Goal: Task Accomplishment & Management: Use online tool/utility

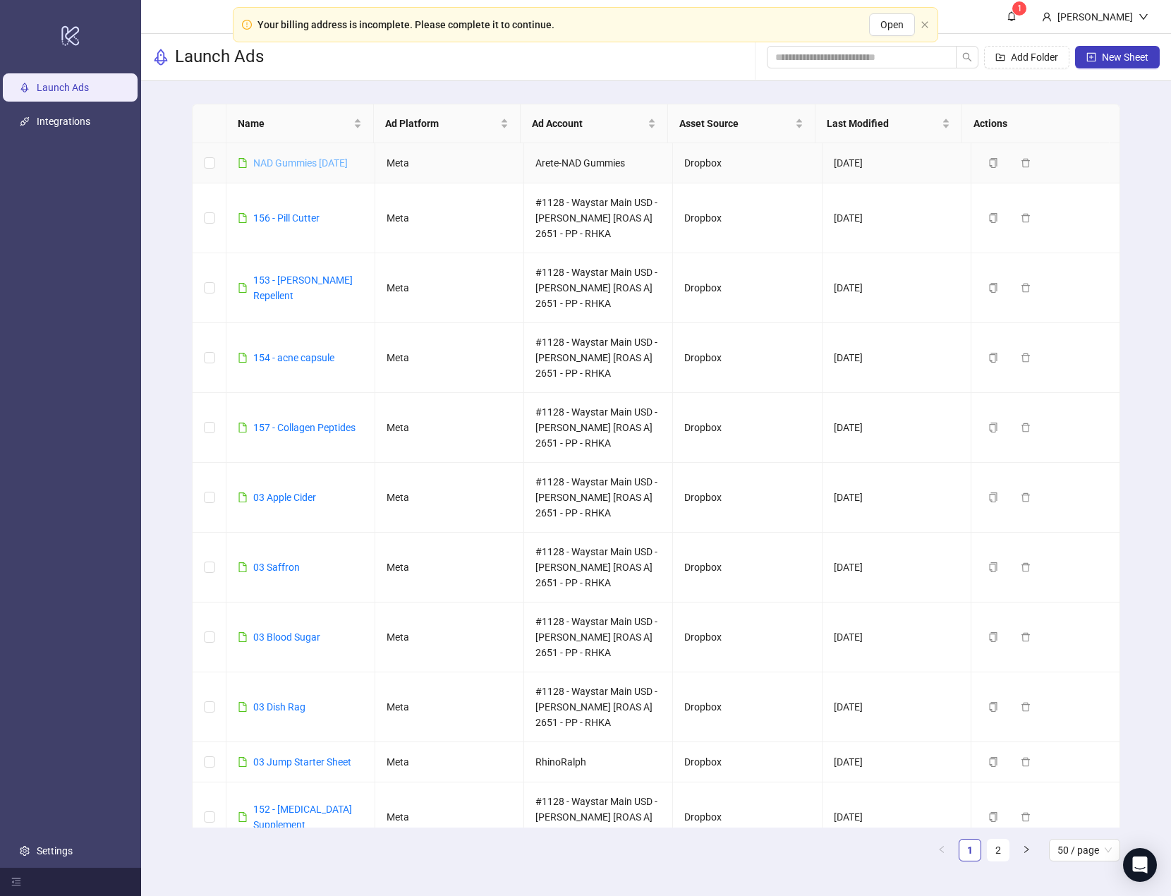
click at [323, 168] on link "NAD Gummies [DATE]" at bounding box center [300, 162] width 95 height 11
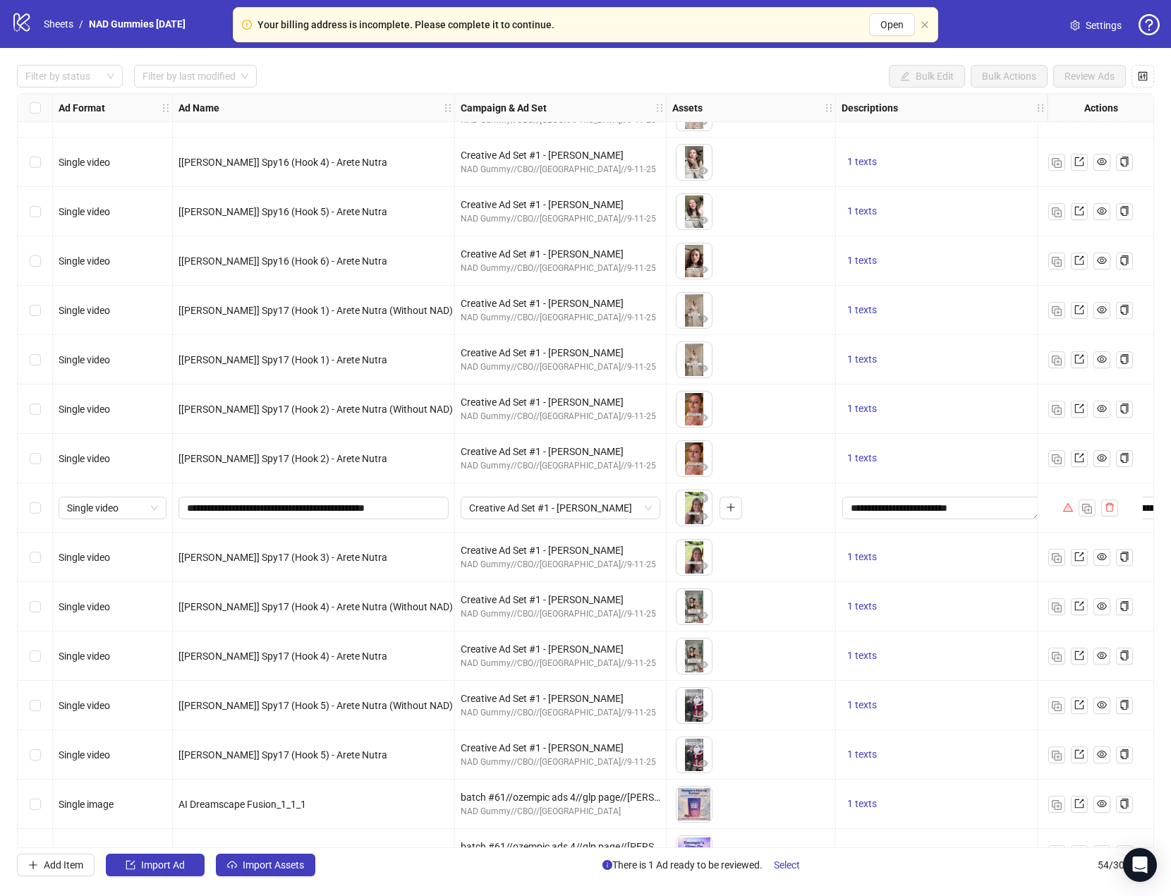
scroll to position [819, 0]
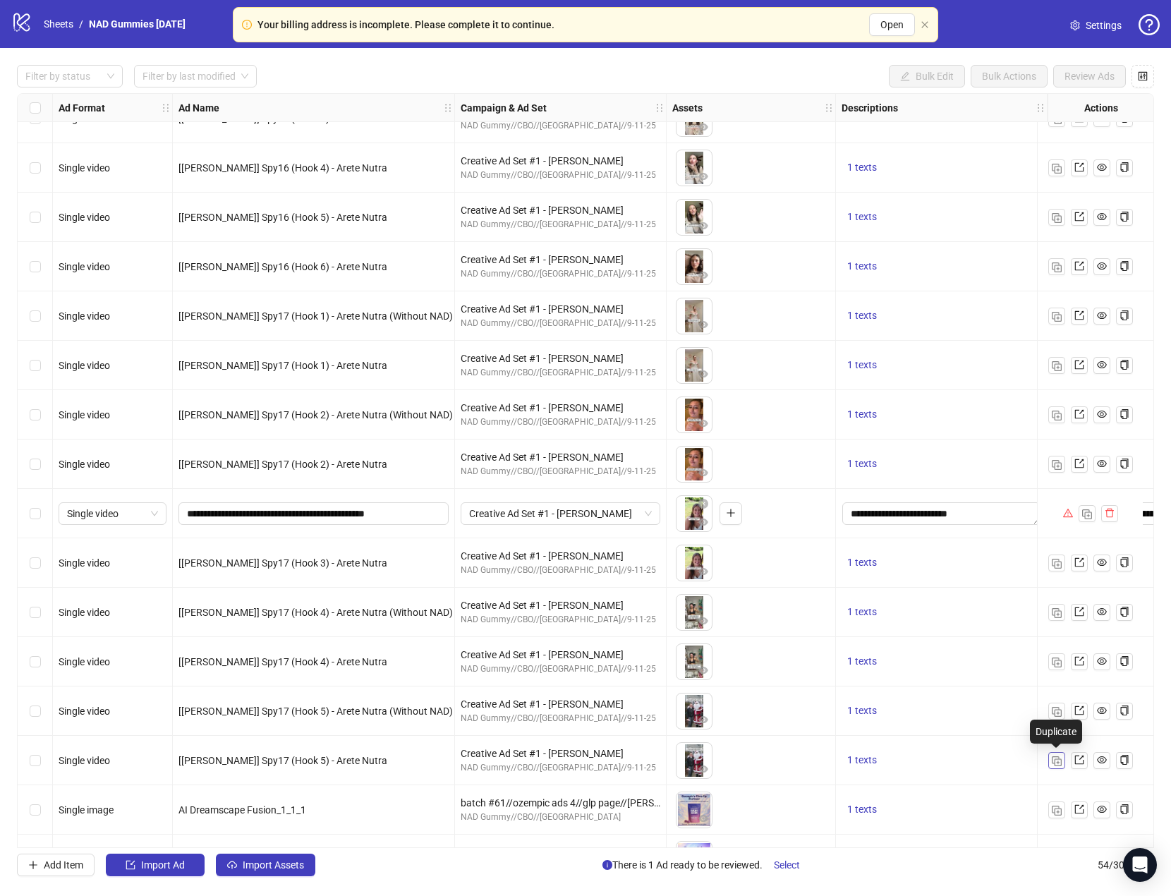
click at [1057, 766] on img "button" at bounding box center [1057, 762] width 10 height 10
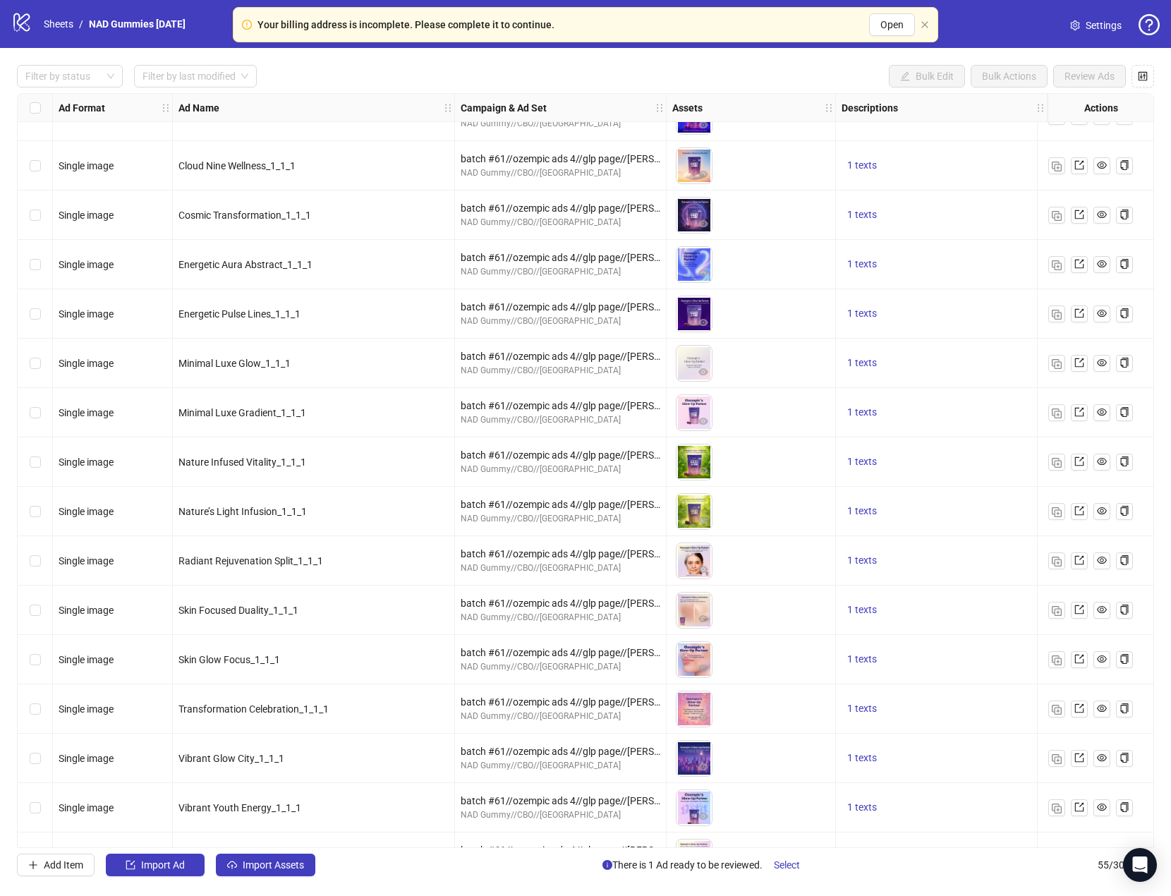
scroll to position [1997, 0]
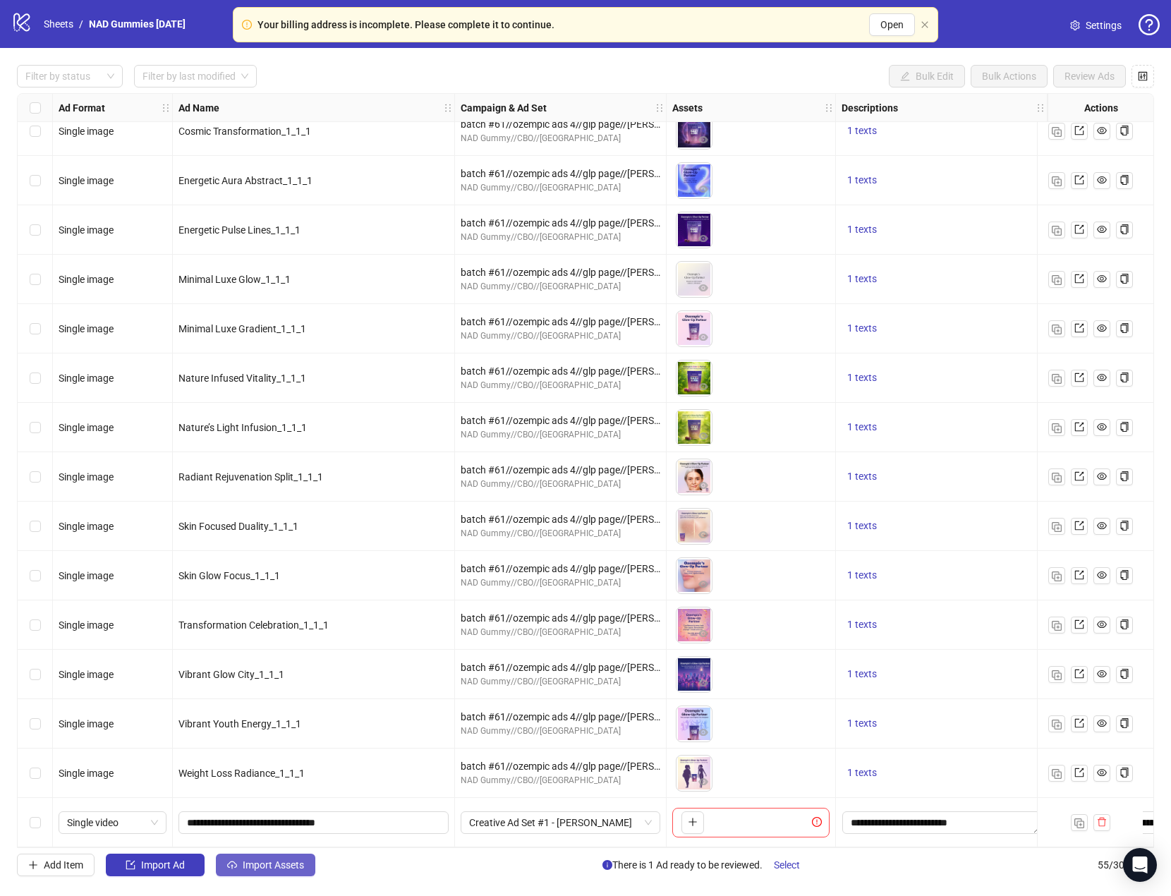
click at [272, 866] on span "Import Assets" at bounding box center [273, 865] width 61 height 11
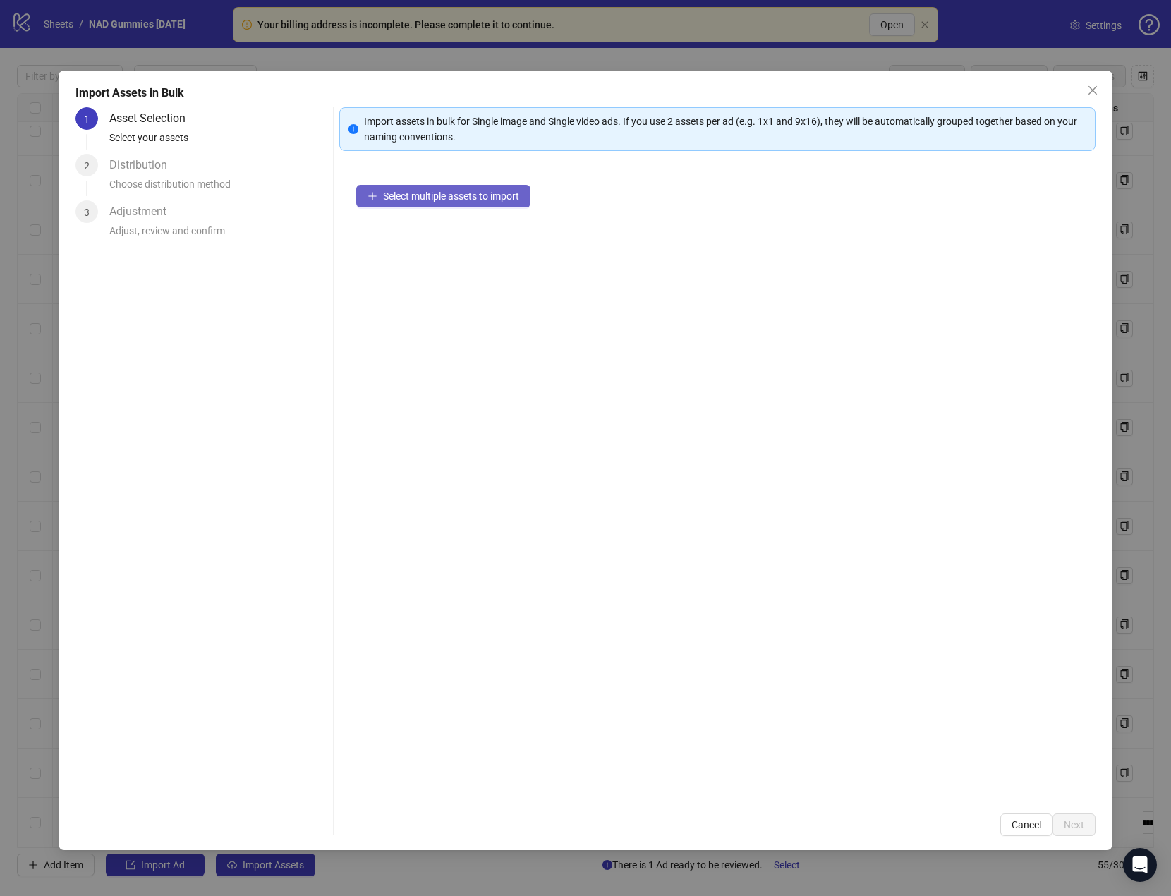
click at [434, 195] on span "Select multiple assets to import" at bounding box center [451, 196] width 136 height 11
click at [1079, 825] on span "Next" at bounding box center [1074, 824] width 20 height 11
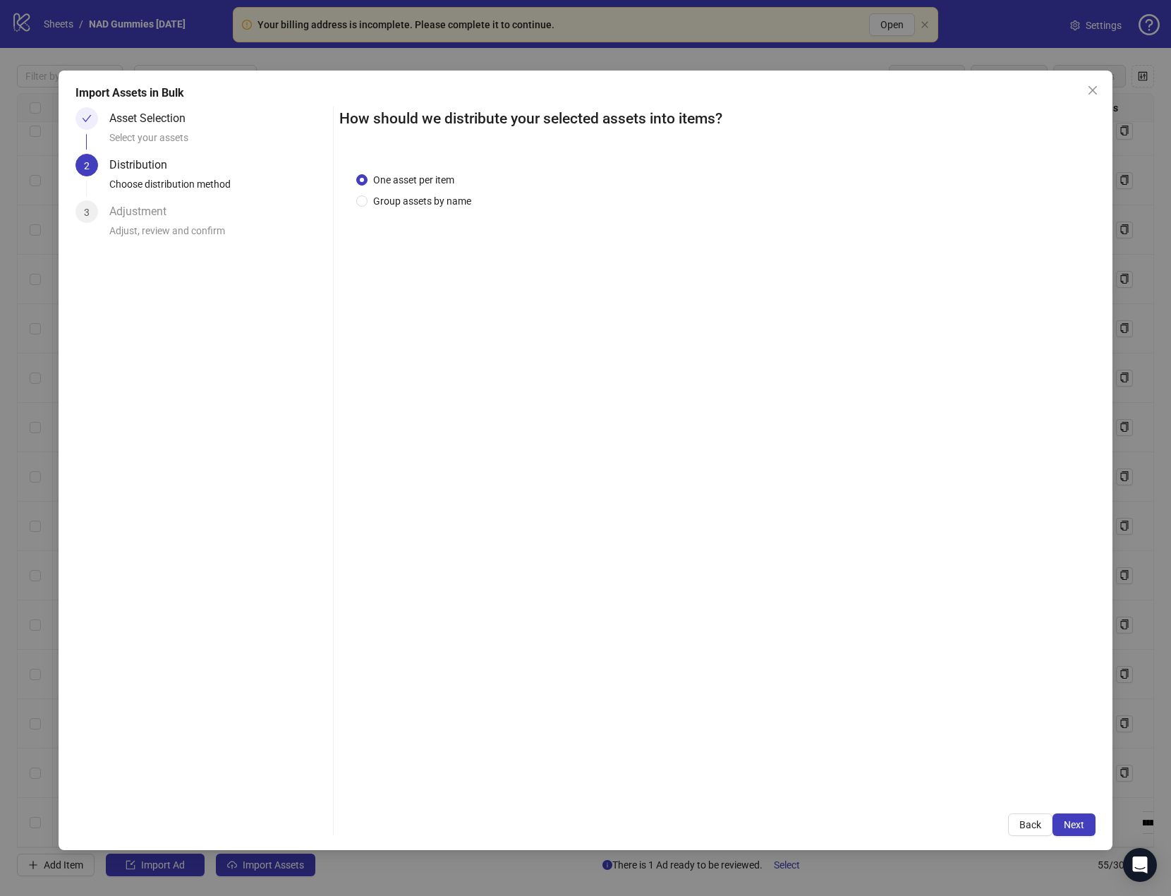
click at [1079, 828] on span "Next" at bounding box center [1074, 824] width 20 height 11
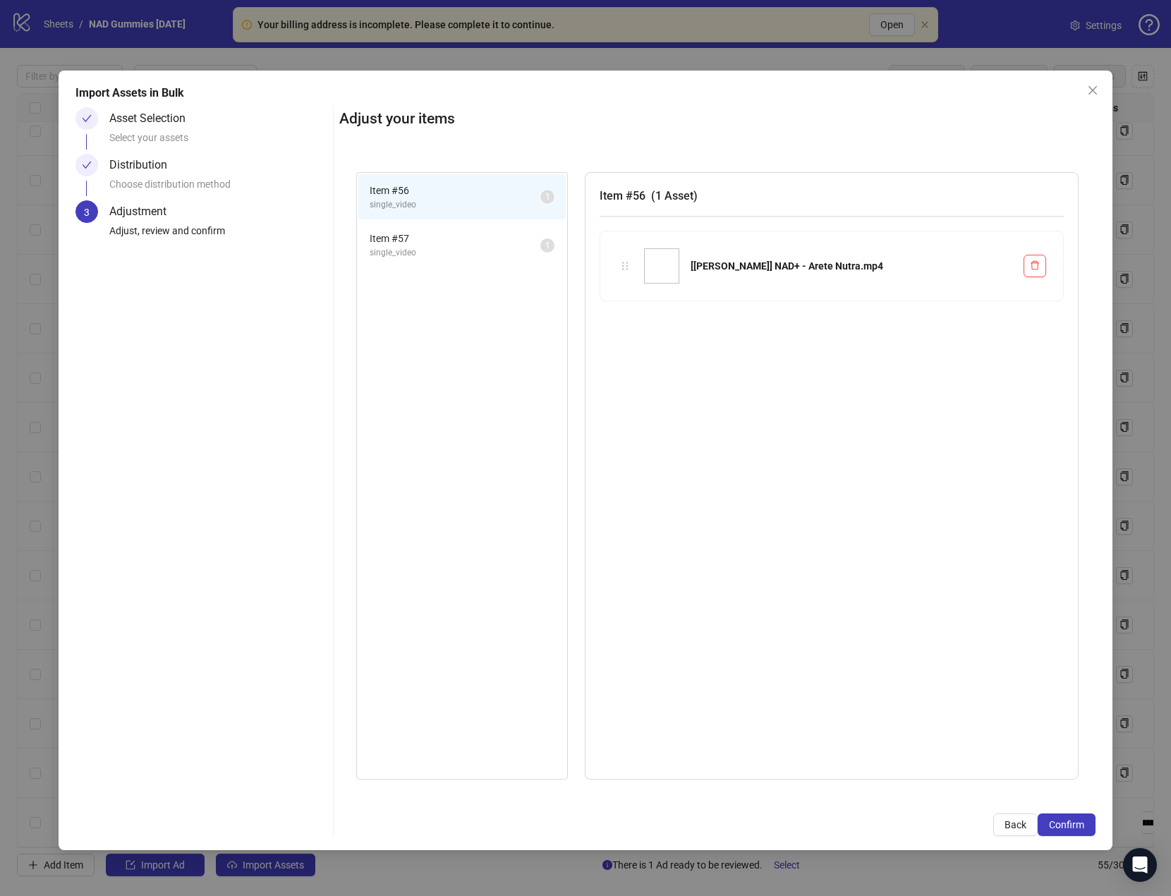
click at [1079, 828] on span "Confirm" at bounding box center [1066, 824] width 35 height 11
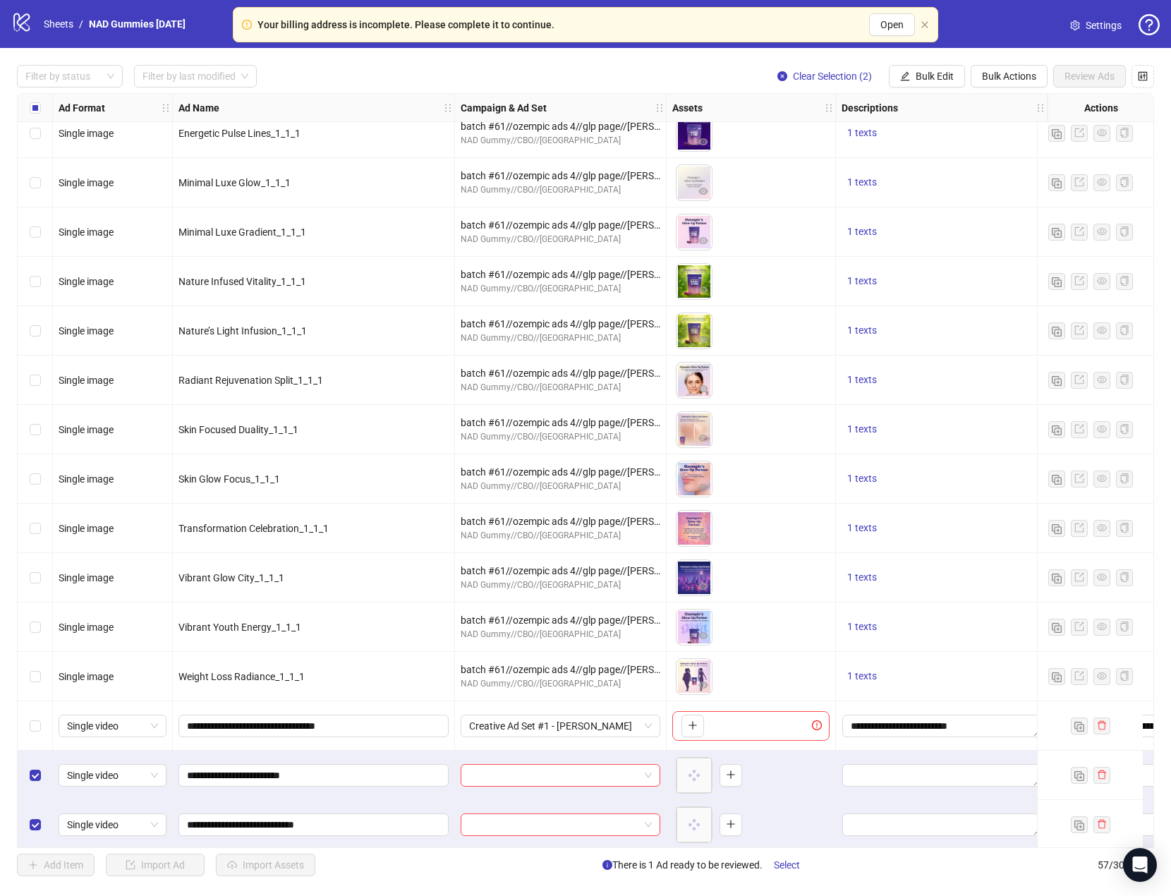
scroll to position [2096, 0]
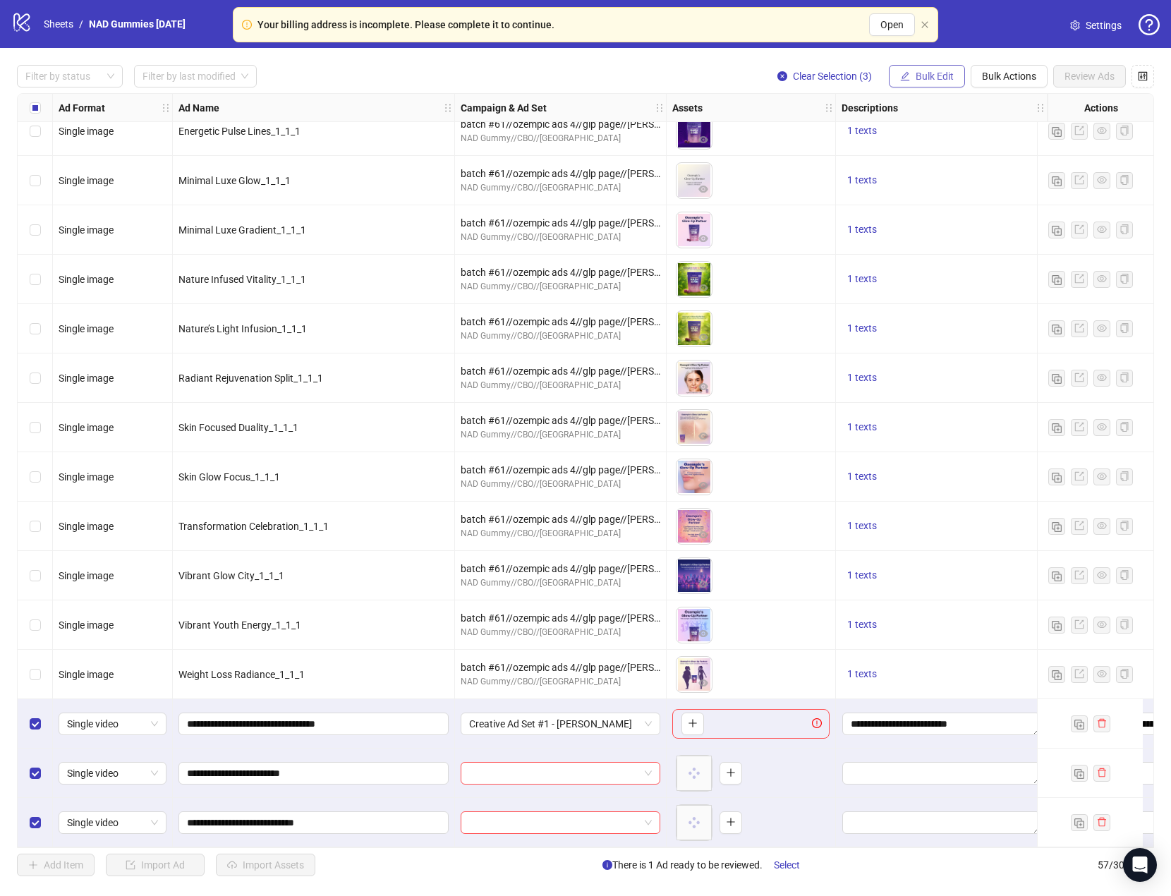
click at [939, 68] on button "Bulk Edit" at bounding box center [927, 76] width 76 height 23
click at [953, 143] on span "Campaign & Ad Set" at bounding box center [941, 151] width 84 height 16
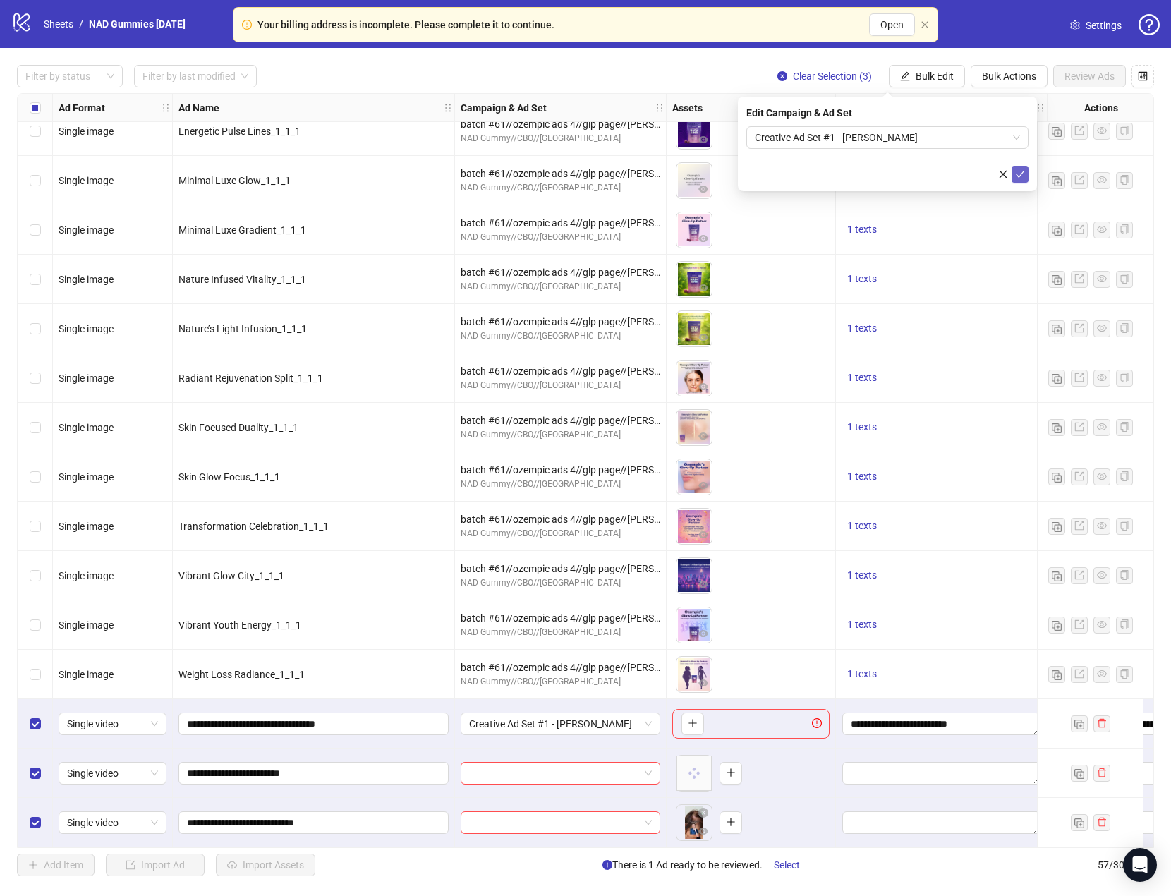
click at [1021, 179] on span "submit" at bounding box center [1021, 174] width 10 height 11
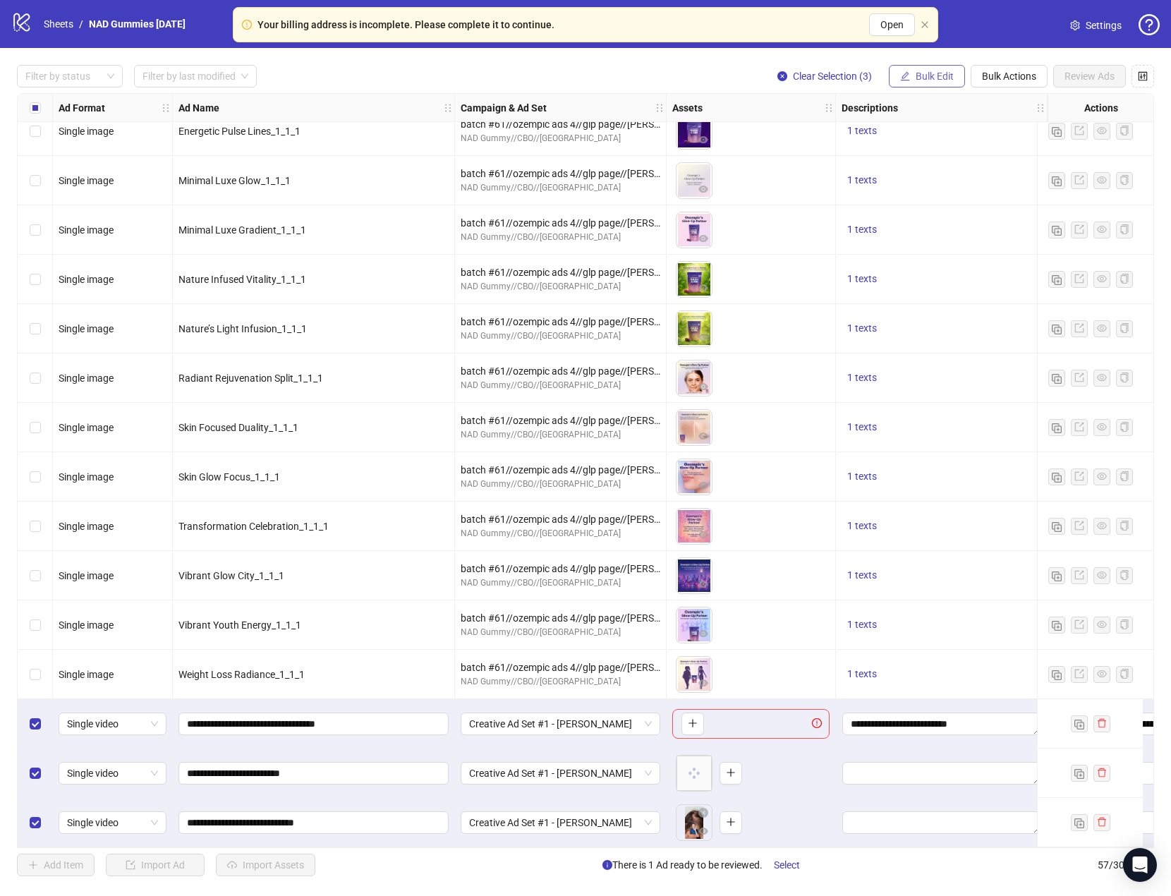
click at [923, 73] on span "Bulk Edit" at bounding box center [935, 76] width 38 height 11
click at [949, 171] on span "Descriptions" at bounding box center [941, 173] width 84 height 16
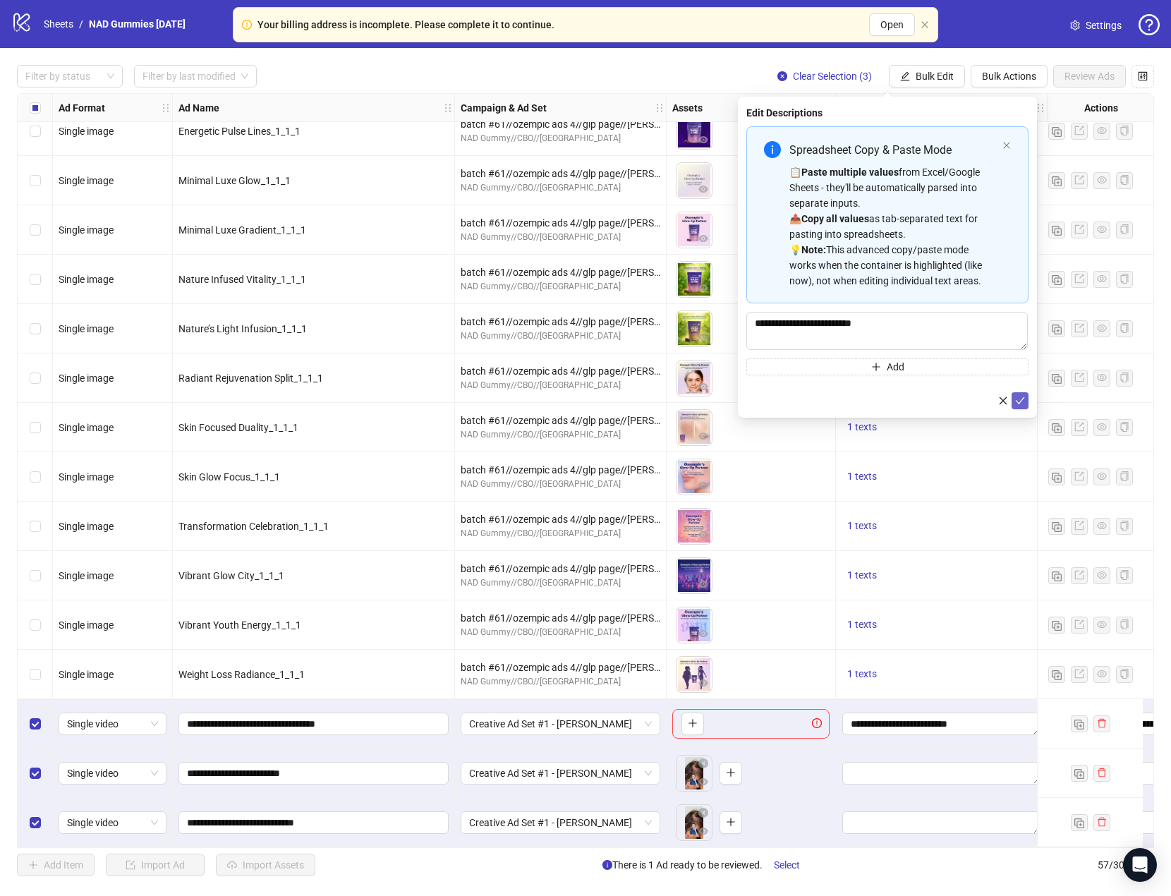
click at [1019, 399] on icon "check" at bounding box center [1021, 401] width 10 height 10
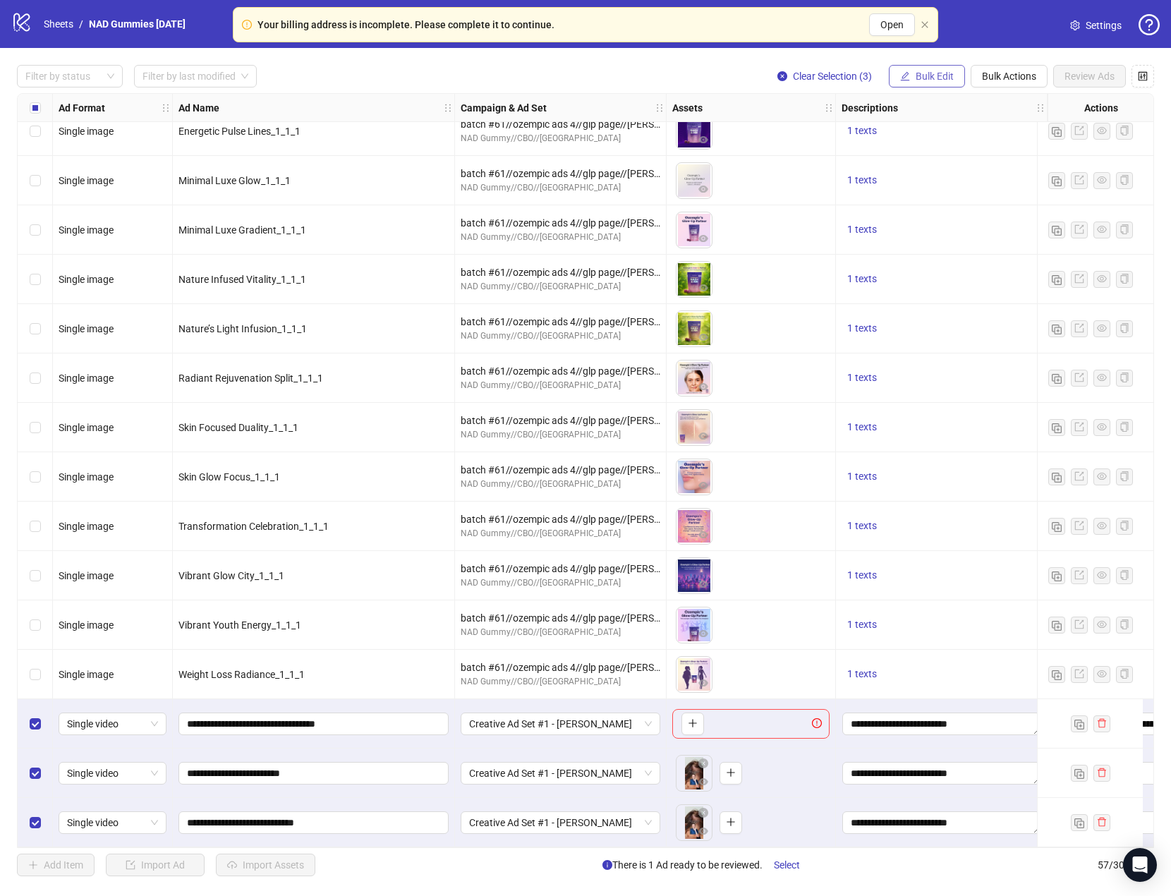
click at [933, 73] on span "Bulk Edit" at bounding box center [935, 76] width 38 height 11
click at [961, 218] on span "Primary Texts" at bounding box center [941, 218] width 84 height 16
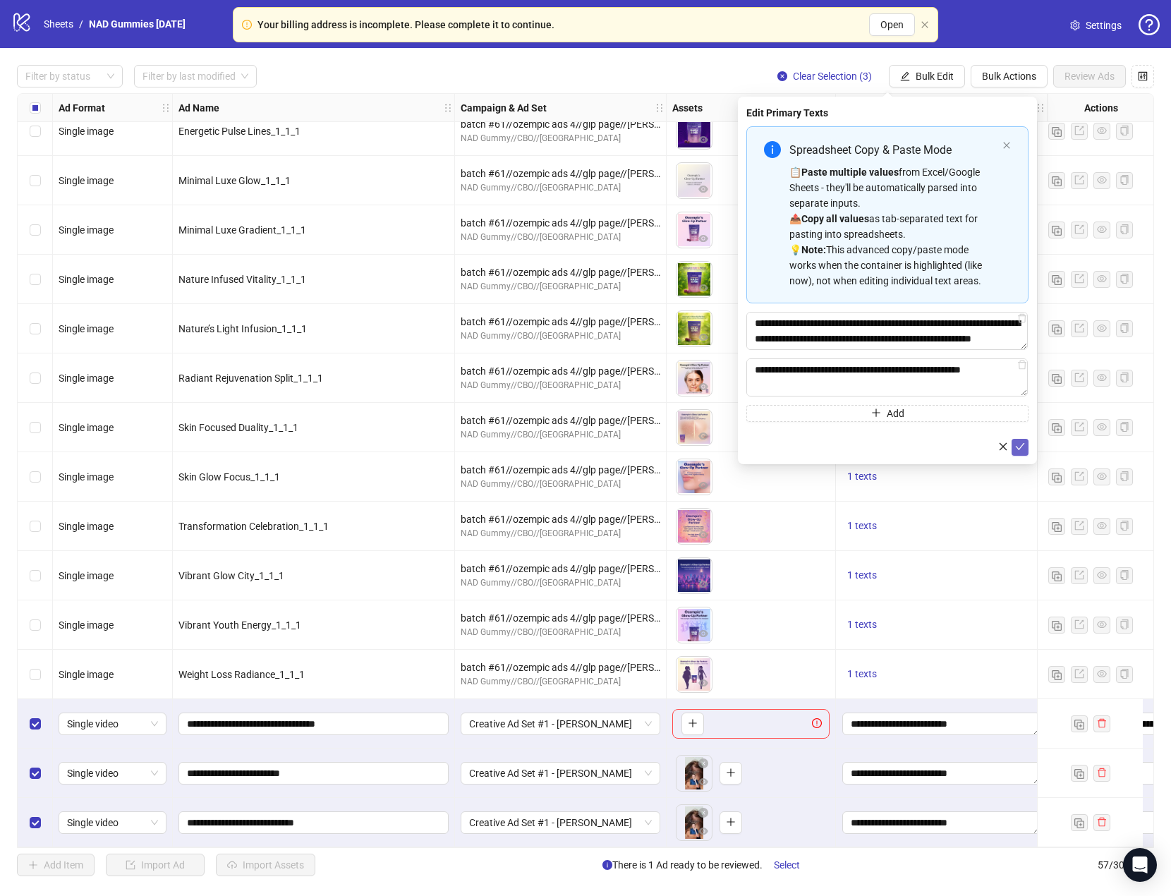
click at [1023, 443] on icon "check" at bounding box center [1021, 447] width 10 height 10
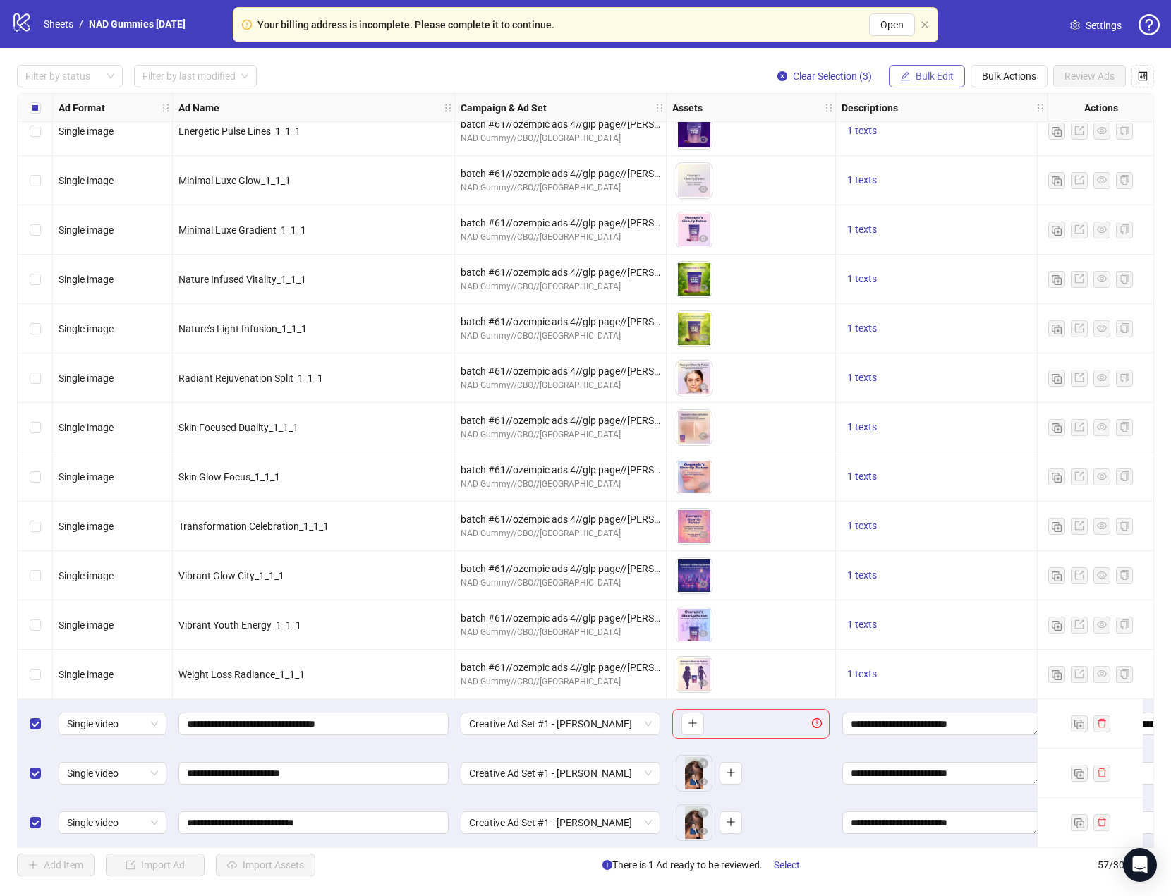
click at [937, 70] on button "Bulk Edit" at bounding box center [927, 76] width 76 height 23
click at [959, 236] on span "Destination URL" at bounding box center [941, 241] width 84 height 16
click at [1020, 171] on icon "check" at bounding box center [1021, 174] width 10 height 10
click at [911, 72] on button "Bulk Edit" at bounding box center [927, 76] width 76 height 23
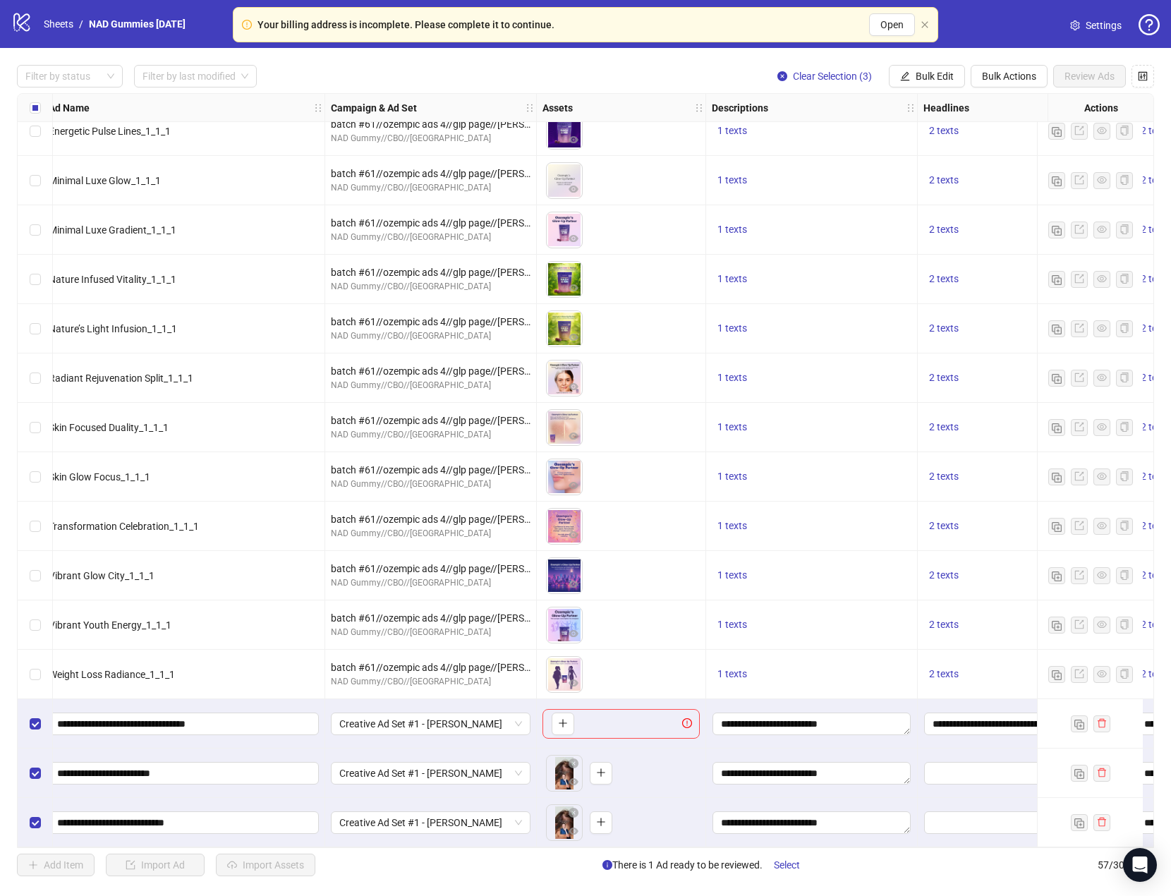
scroll to position [2096, 292]
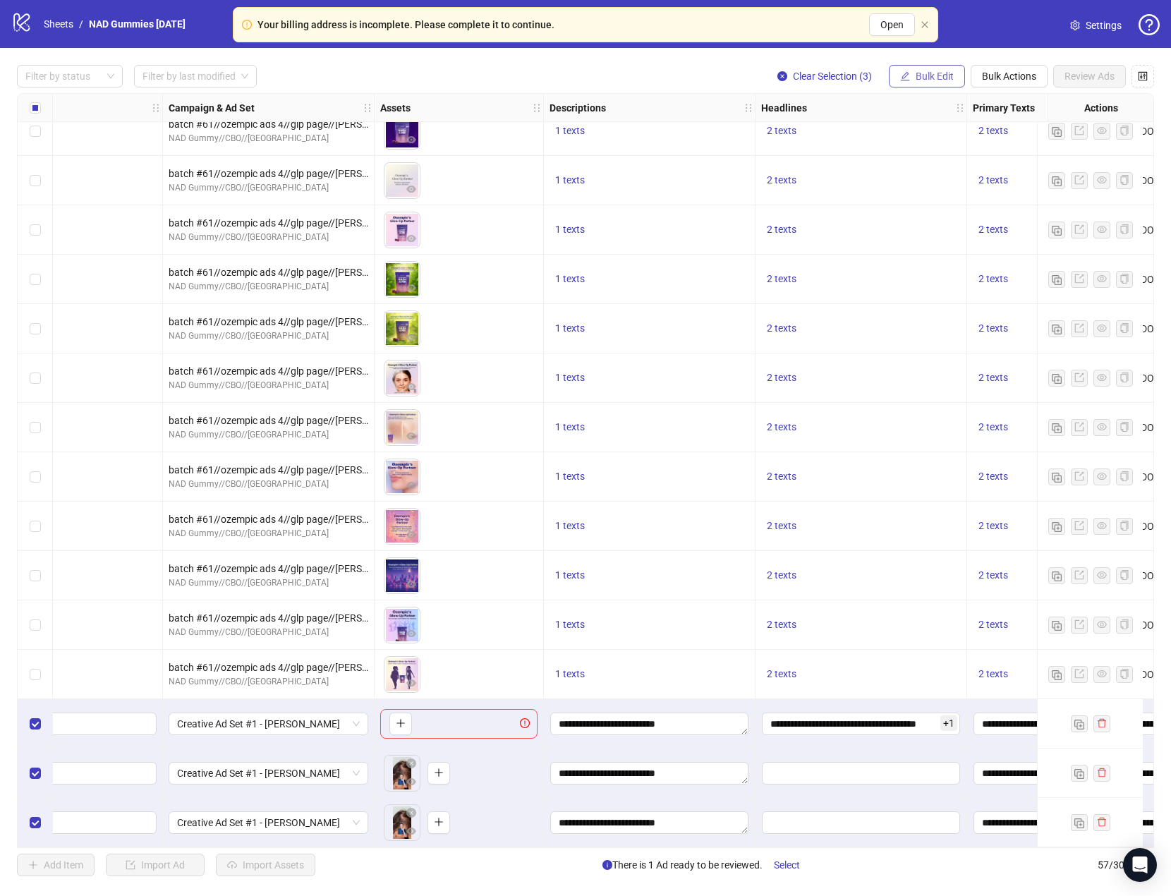
click at [942, 71] on span "Bulk Edit" at bounding box center [935, 76] width 38 height 11
click at [946, 200] on span "Headlines" at bounding box center [941, 196] width 84 height 16
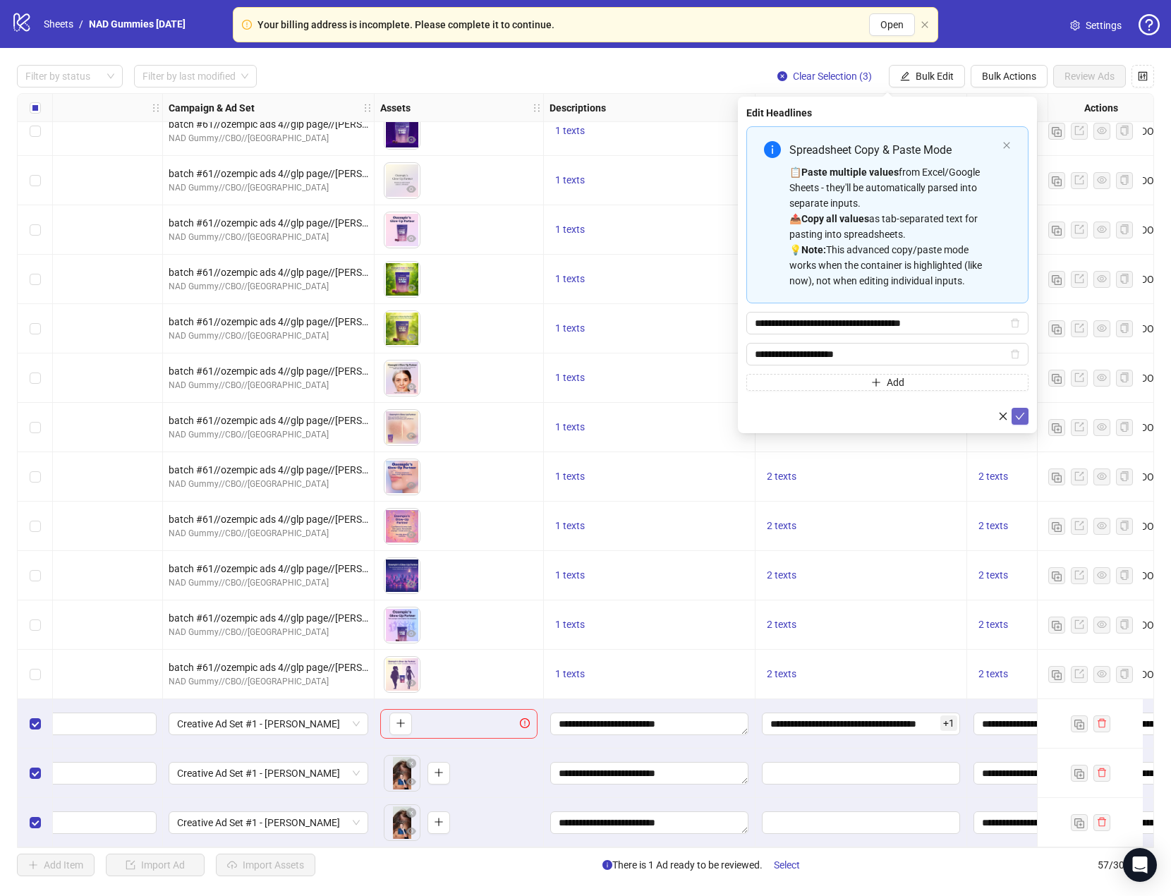
click at [1017, 421] on span "submit" at bounding box center [1021, 416] width 10 height 11
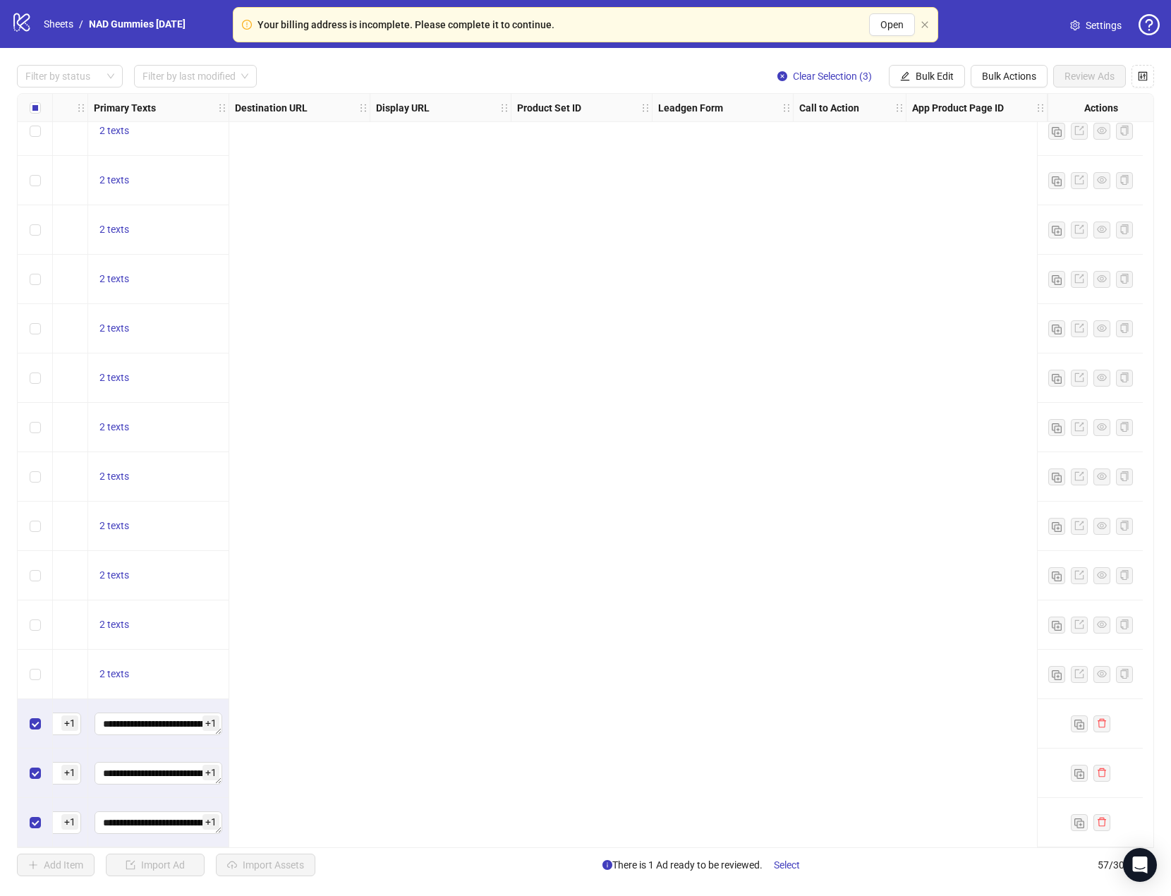
scroll to position [2096, 33]
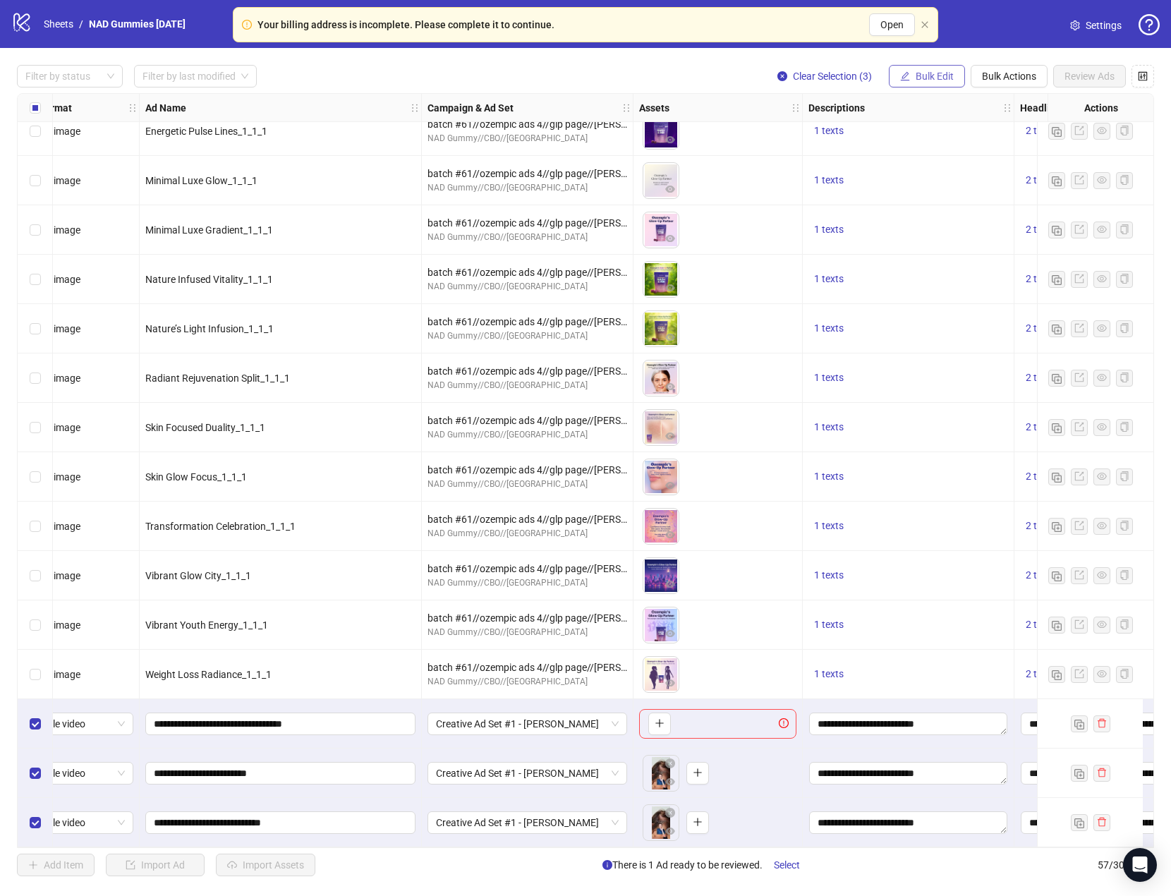
click at [944, 71] on span "Bulk Edit" at bounding box center [935, 76] width 38 height 11
click at [951, 315] on span "Call to Action" at bounding box center [941, 309] width 84 height 16
click at [1013, 171] on button "submit" at bounding box center [1020, 174] width 17 height 17
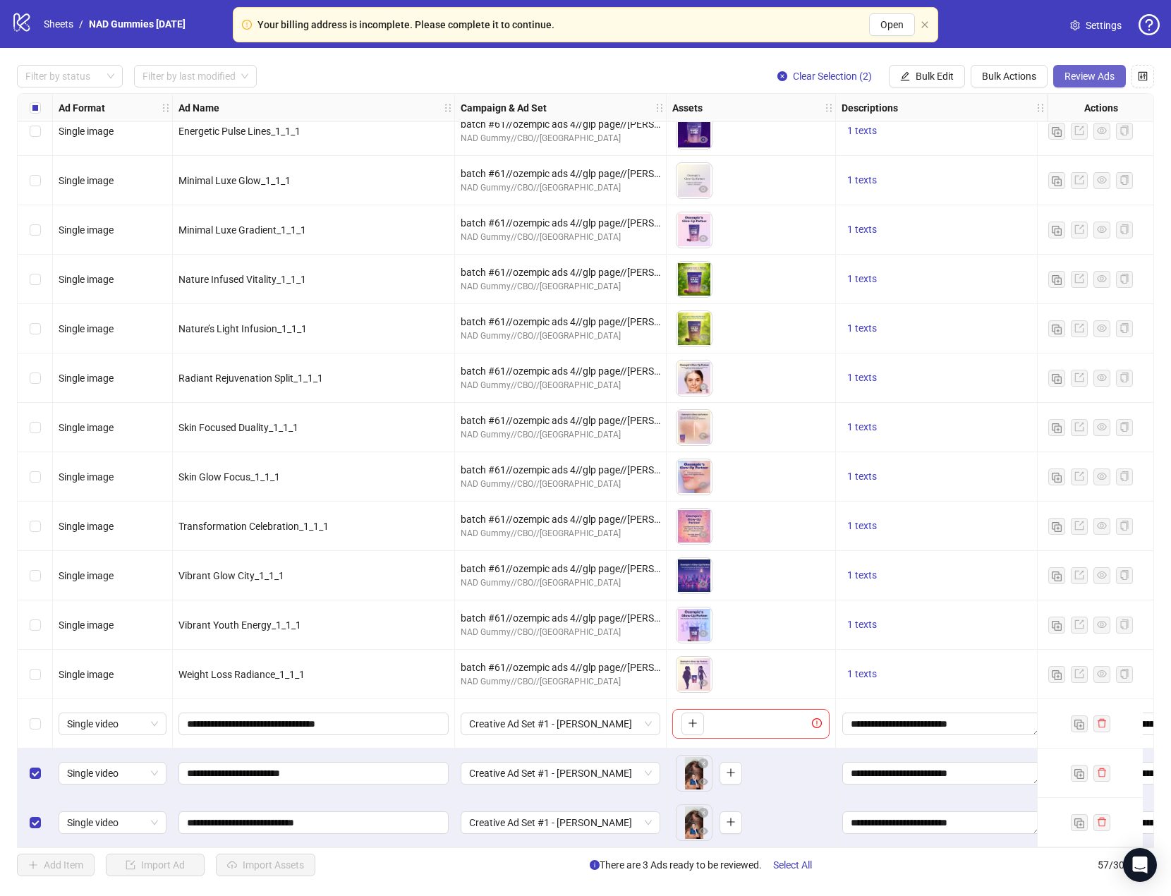
click at [1097, 70] on button "Review Ads" at bounding box center [1090, 76] width 73 height 23
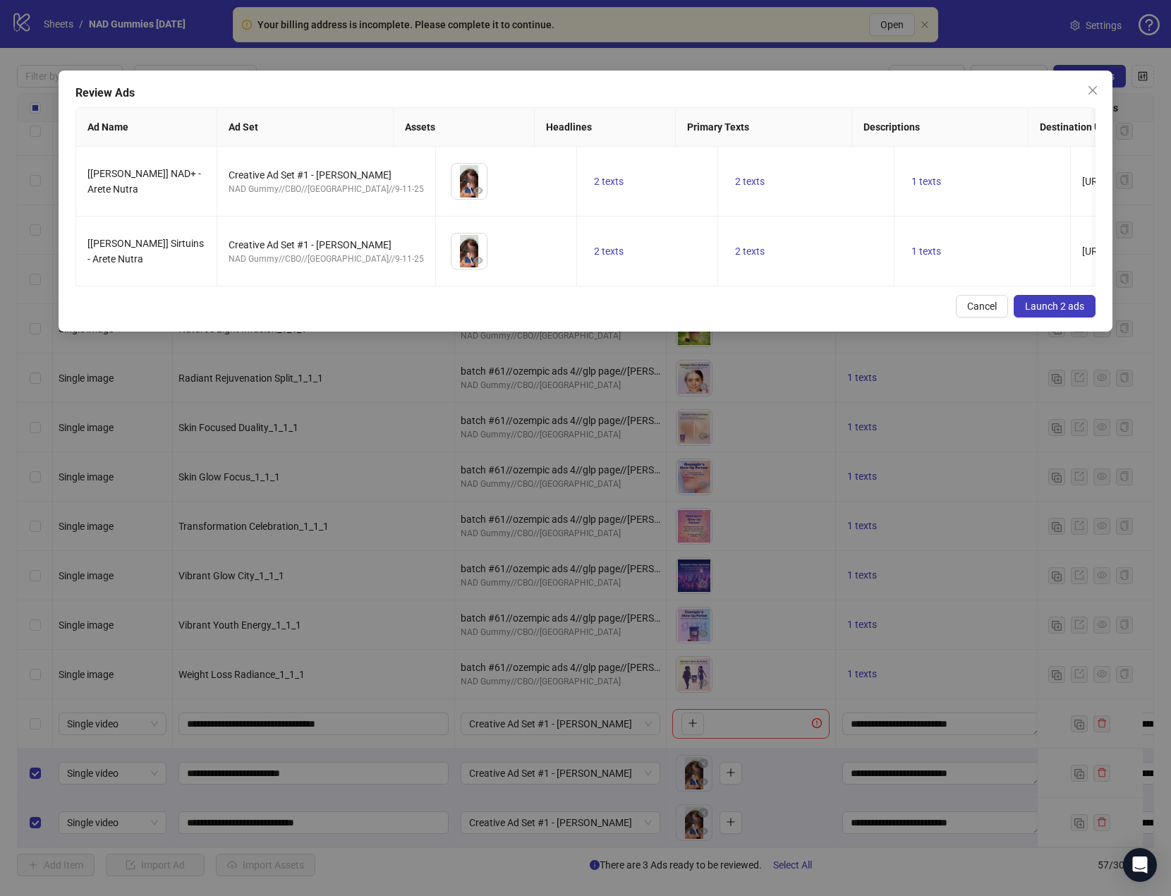
click at [1059, 312] on span "Launch 2 ads" at bounding box center [1054, 306] width 59 height 11
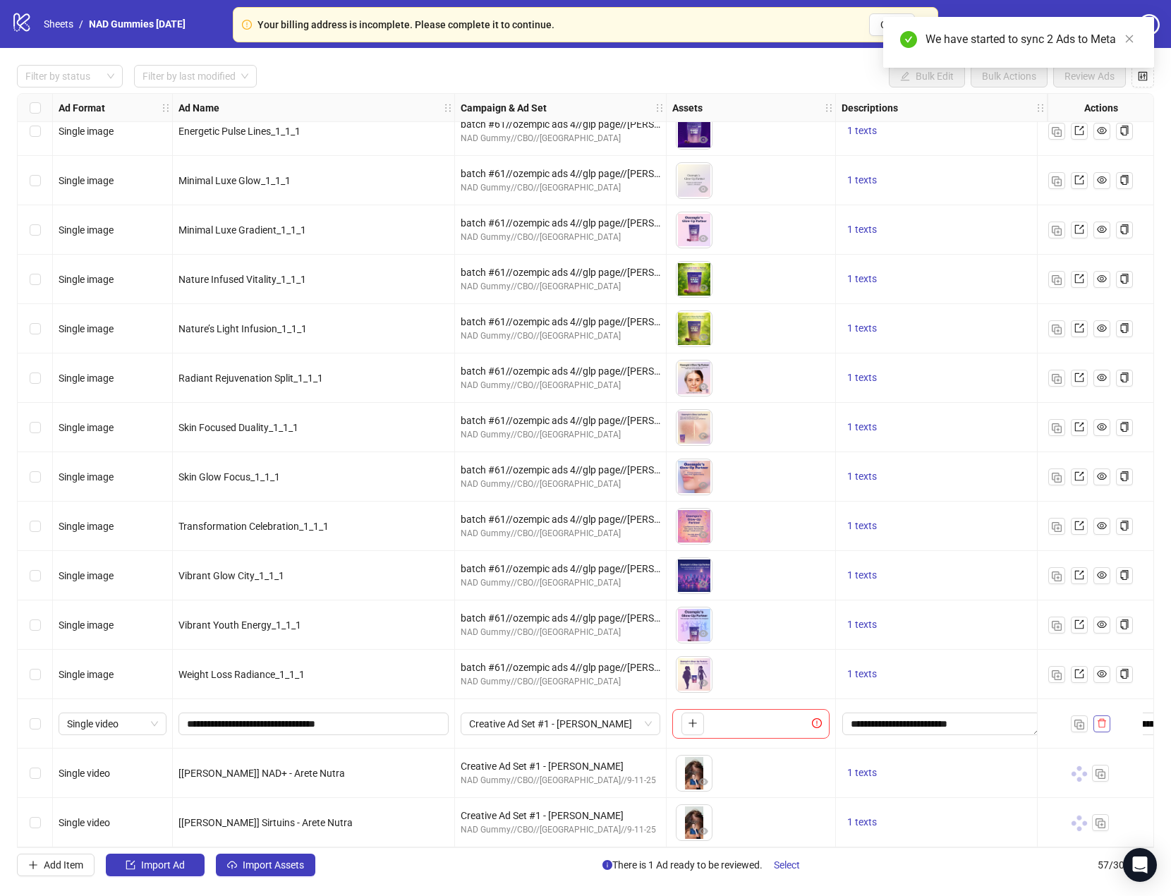
click at [1104, 723] on span "button" at bounding box center [1102, 723] width 10 height 11
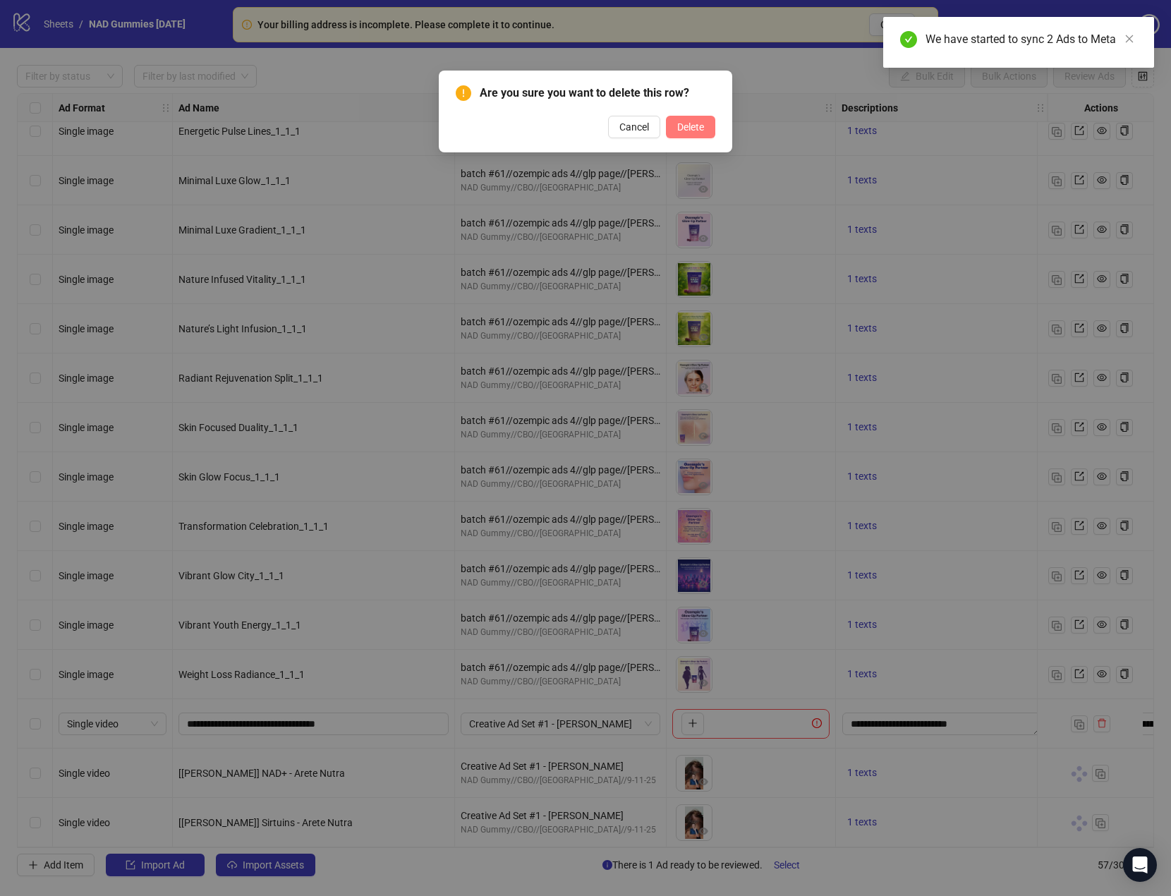
click at [699, 130] on span "Delete" at bounding box center [690, 126] width 27 height 11
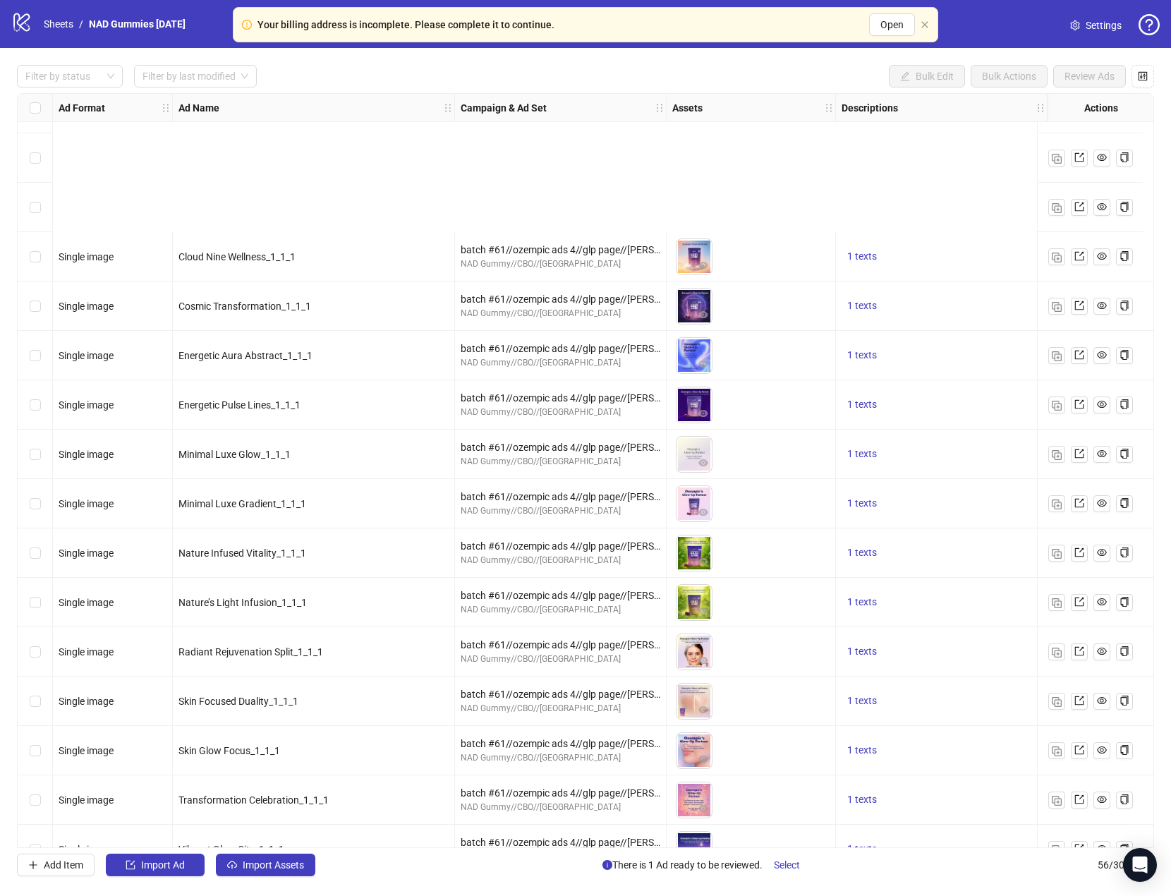
scroll to position [2047, 0]
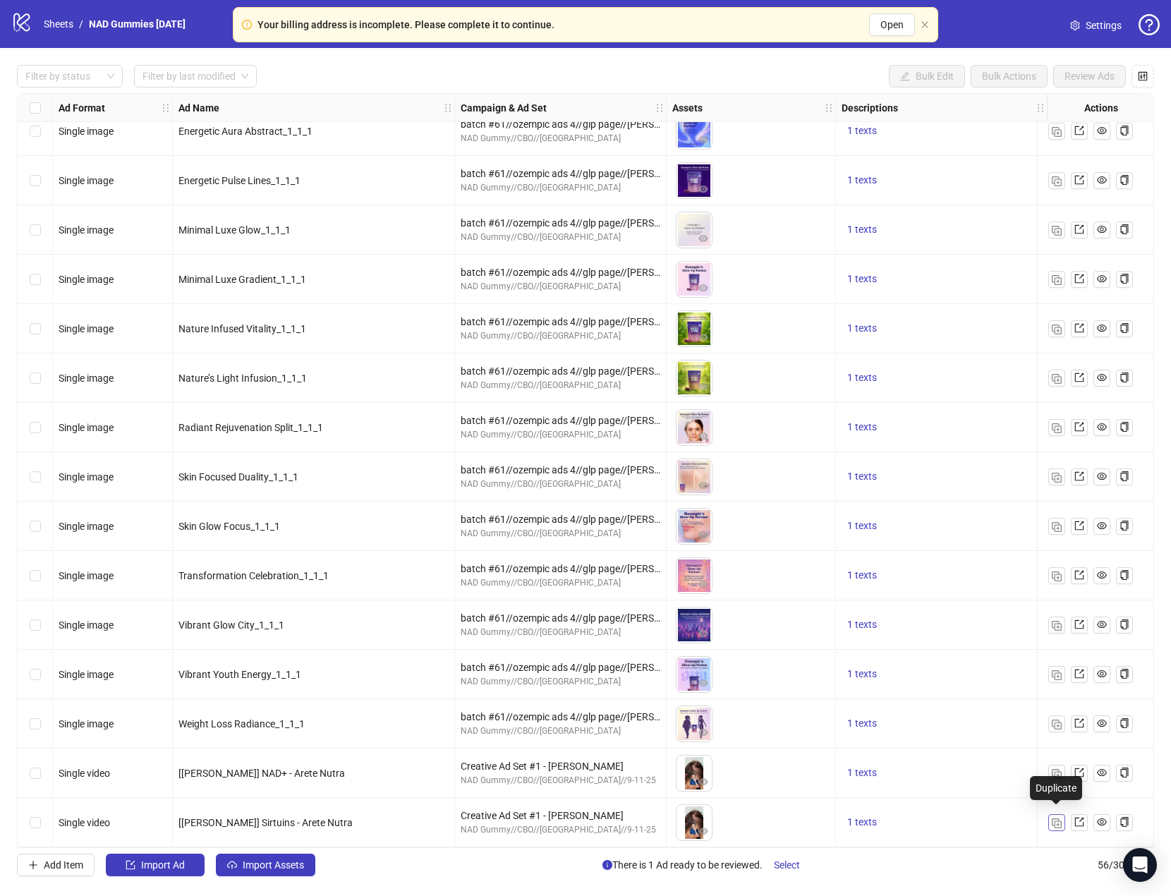
click at [1054, 819] on img "button" at bounding box center [1057, 824] width 10 height 10
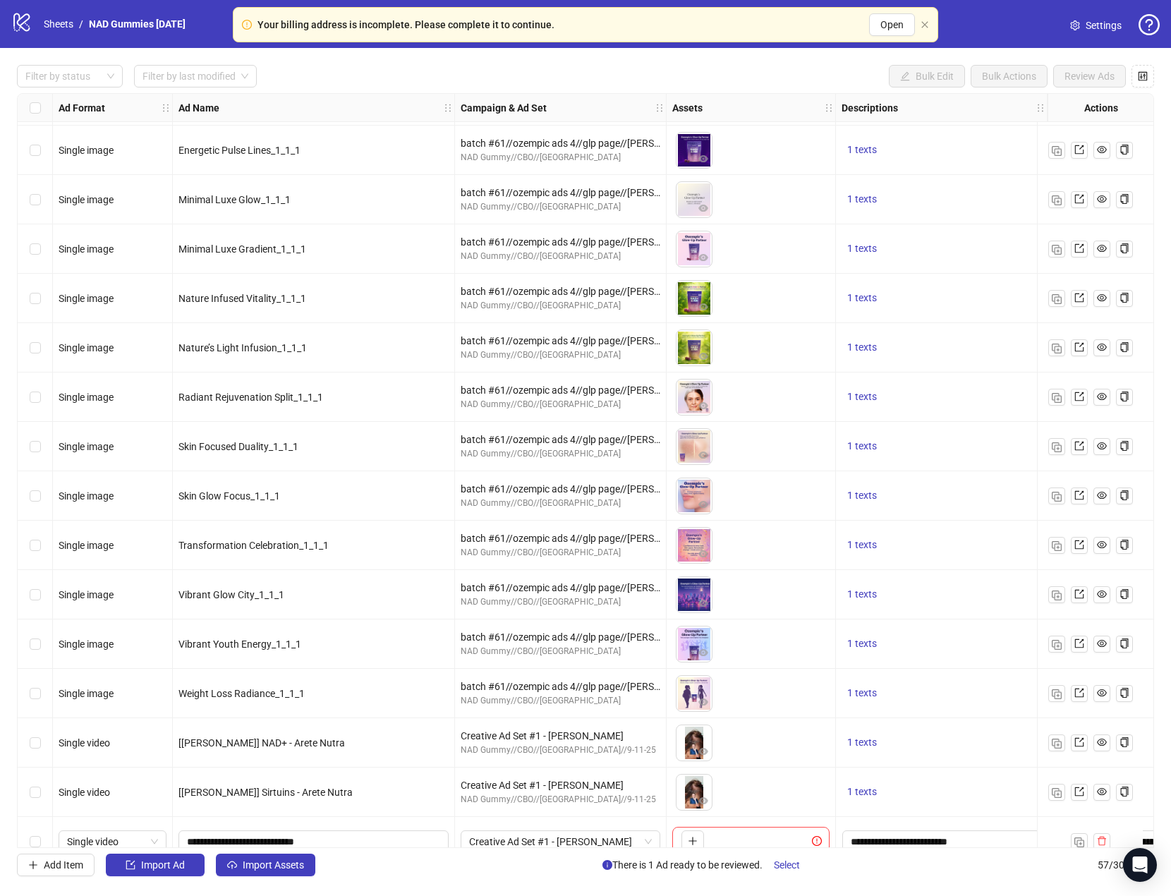
scroll to position [2096, 0]
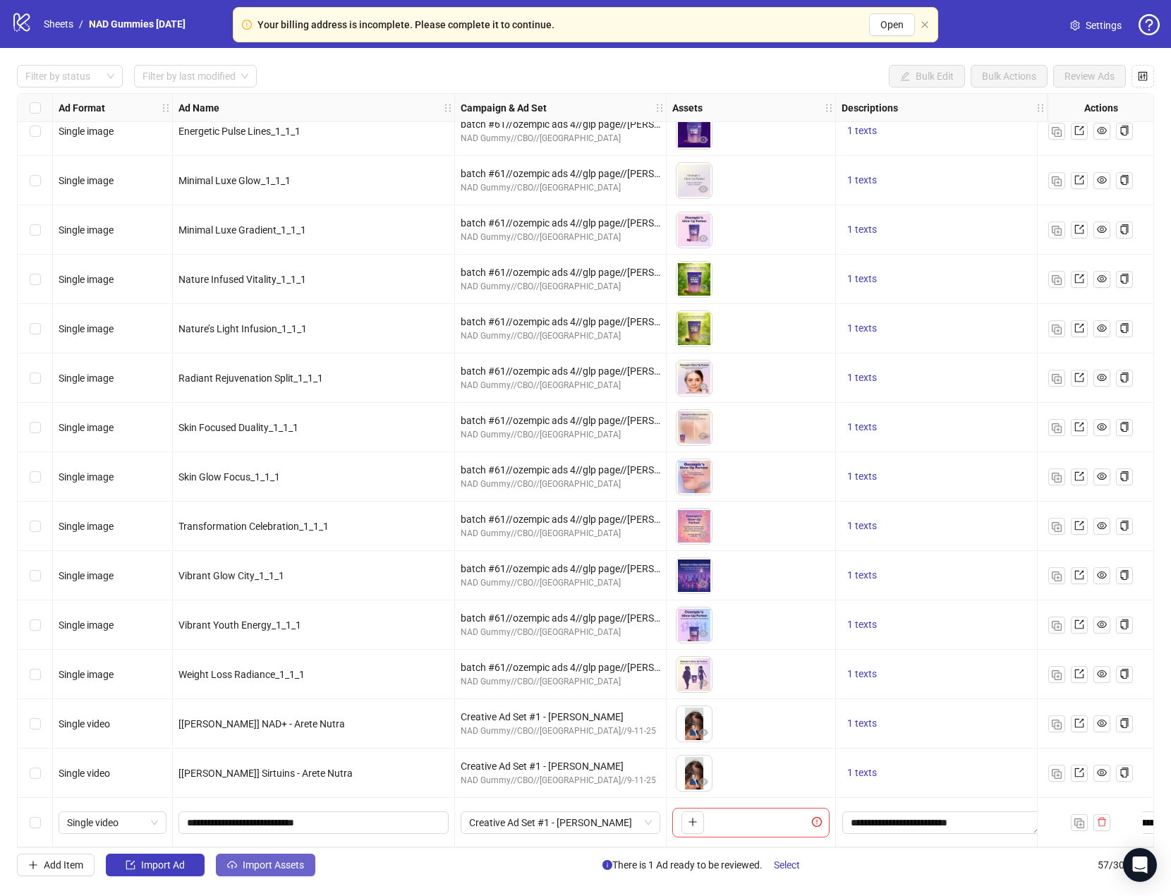
click at [282, 865] on span "Import Assets" at bounding box center [273, 865] width 61 height 11
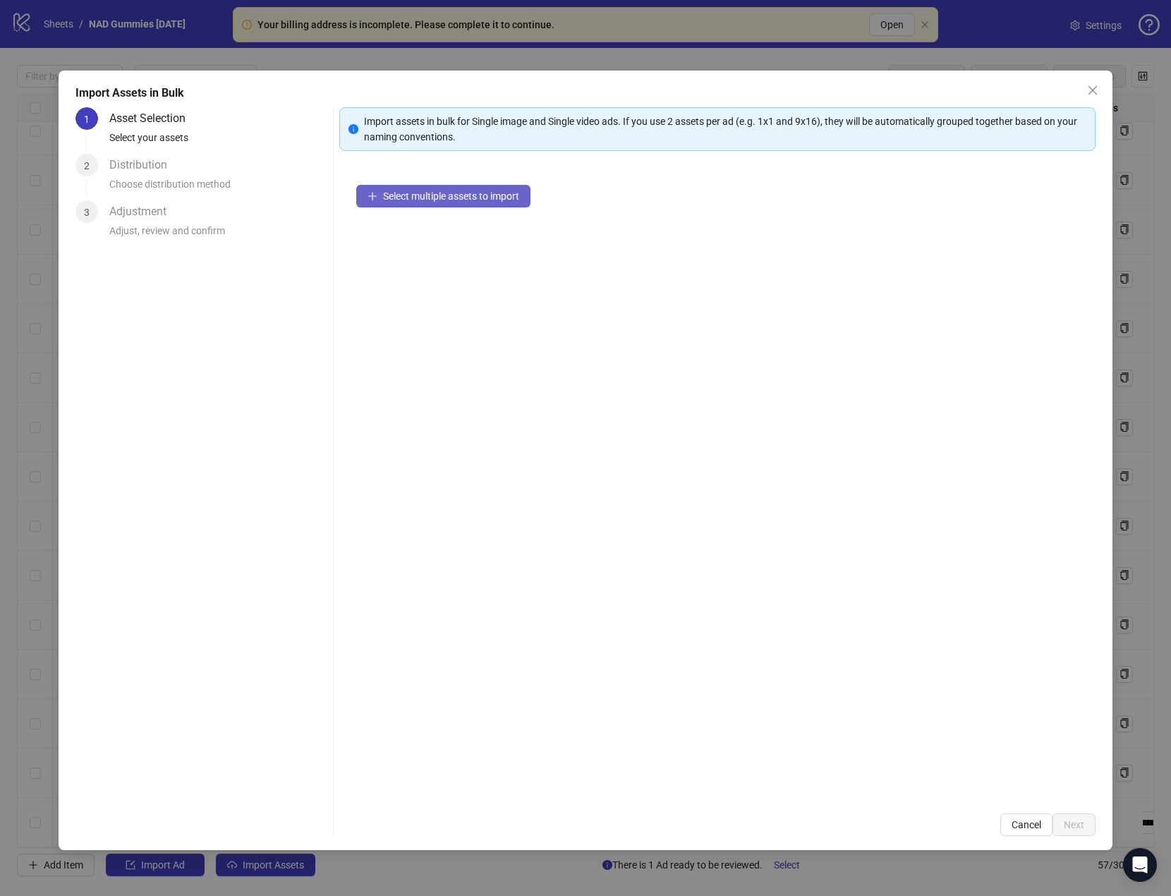
click at [493, 198] on span "Select multiple assets to import" at bounding box center [451, 196] width 136 height 11
click at [474, 191] on span "Select multiple assets to import" at bounding box center [451, 196] width 136 height 11
click at [1079, 824] on span "Next" at bounding box center [1074, 824] width 20 height 11
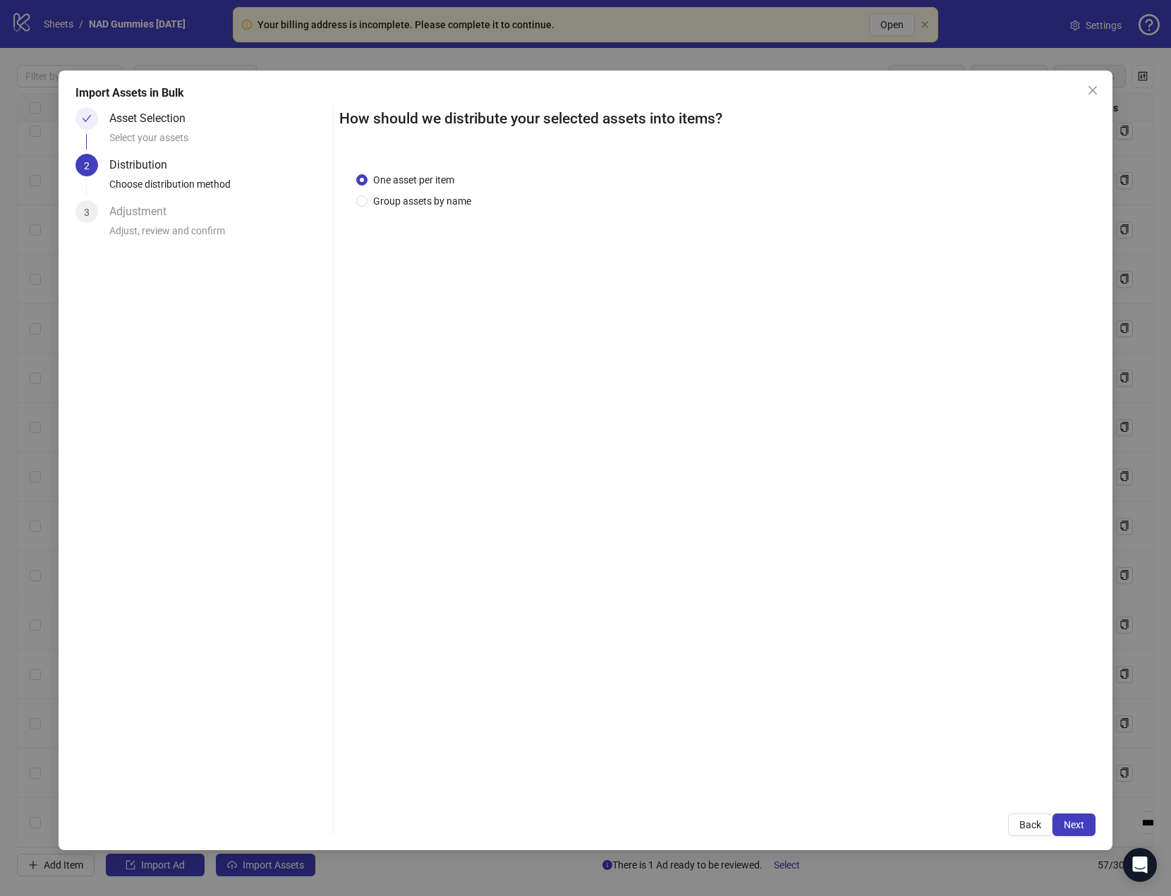
click at [1079, 824] on span "Next" at bounding box center [1074, 824] width 20 height 11
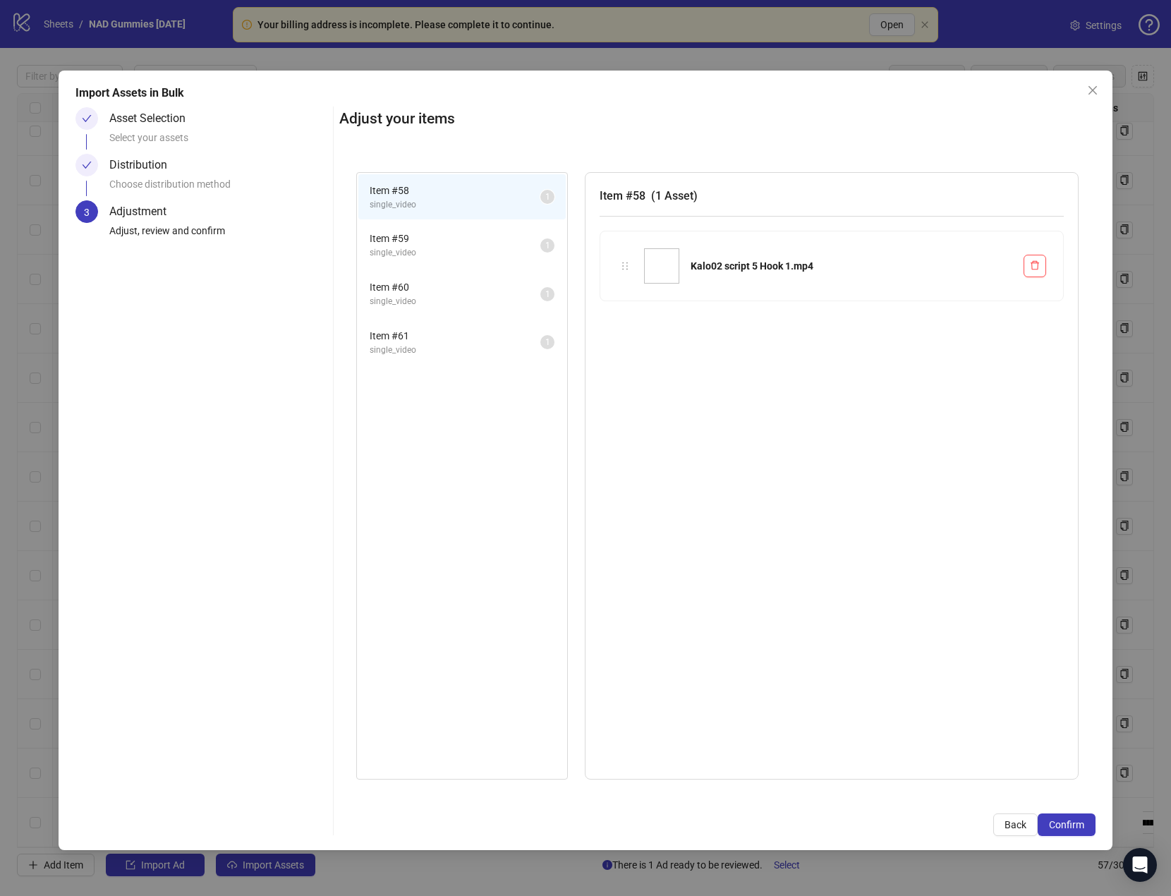
click at [1079, 824] on span "Confirm" at bounding box center [1066, 824] width 35 height 11
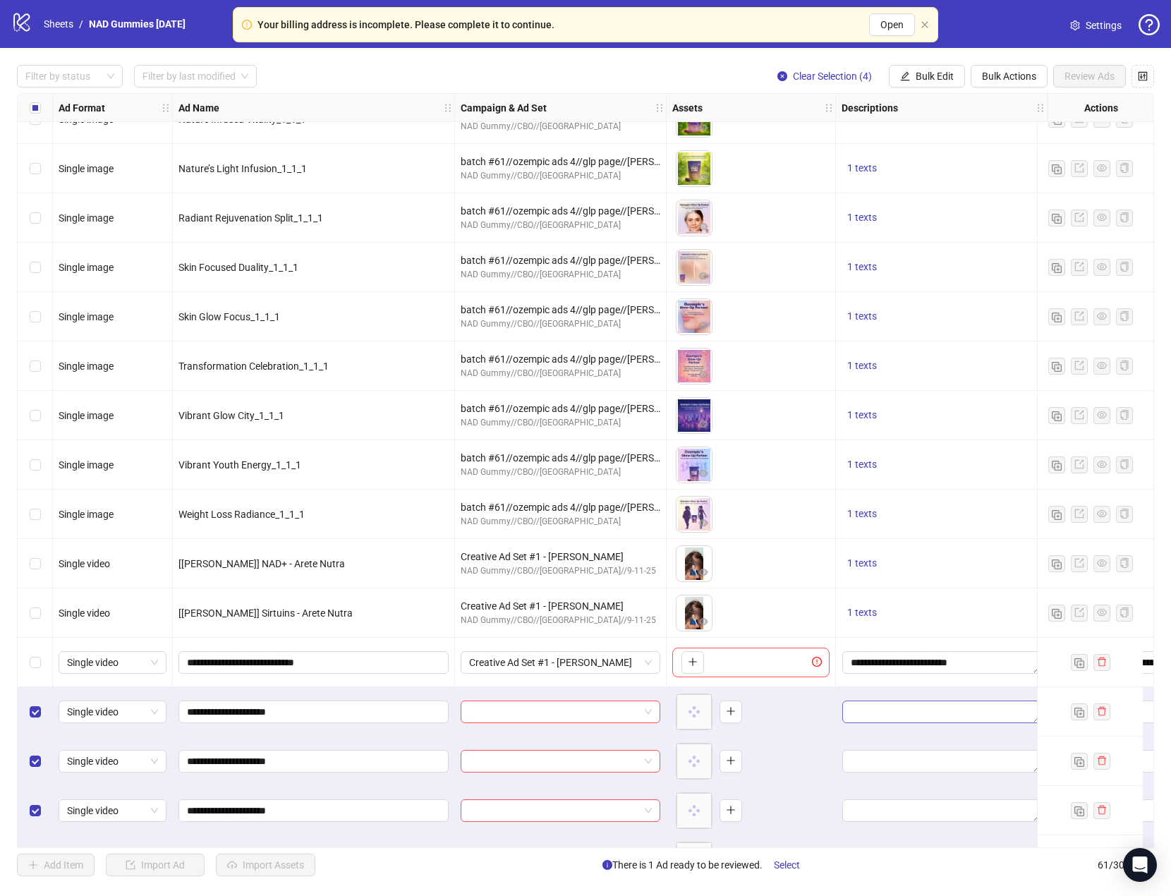
scroll to position [2294, 0]
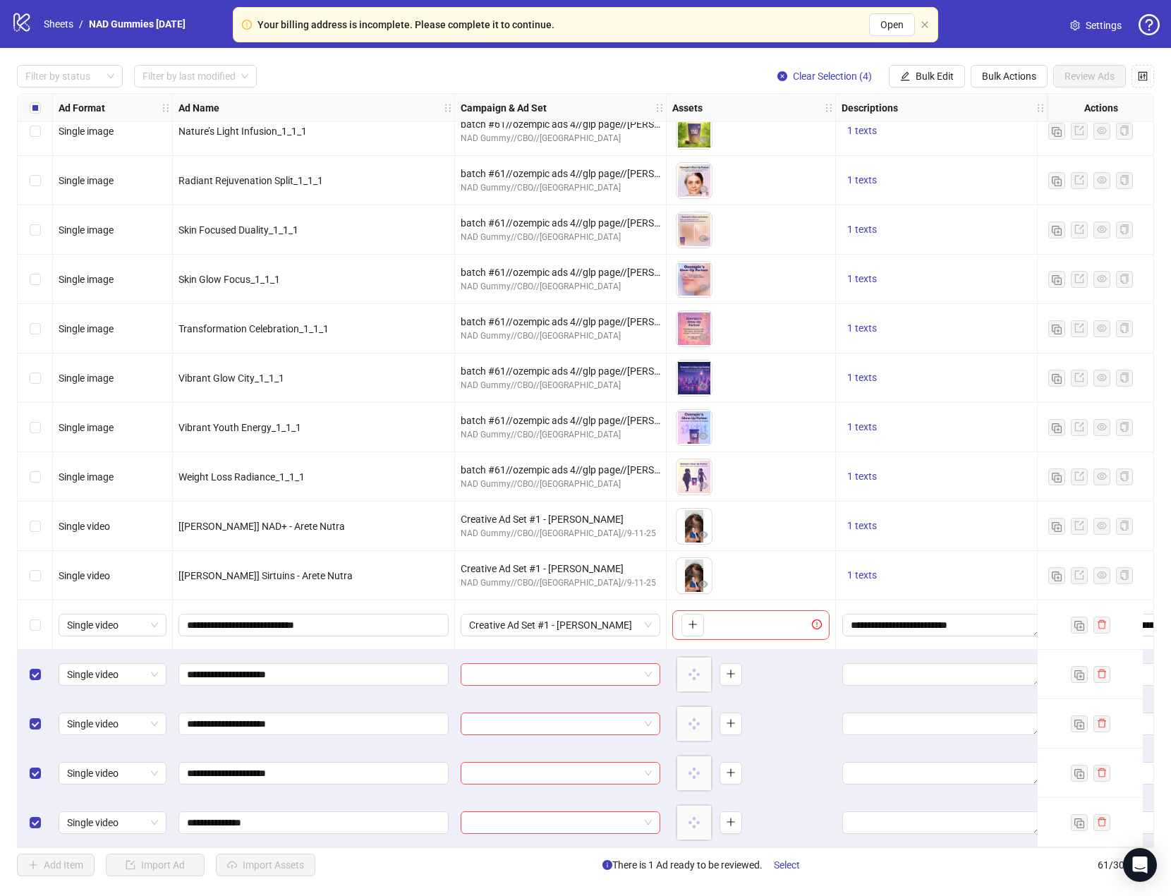
click at [42, 620] on div "Select row 57" at bounding box center [35, 625] width 35 height 49
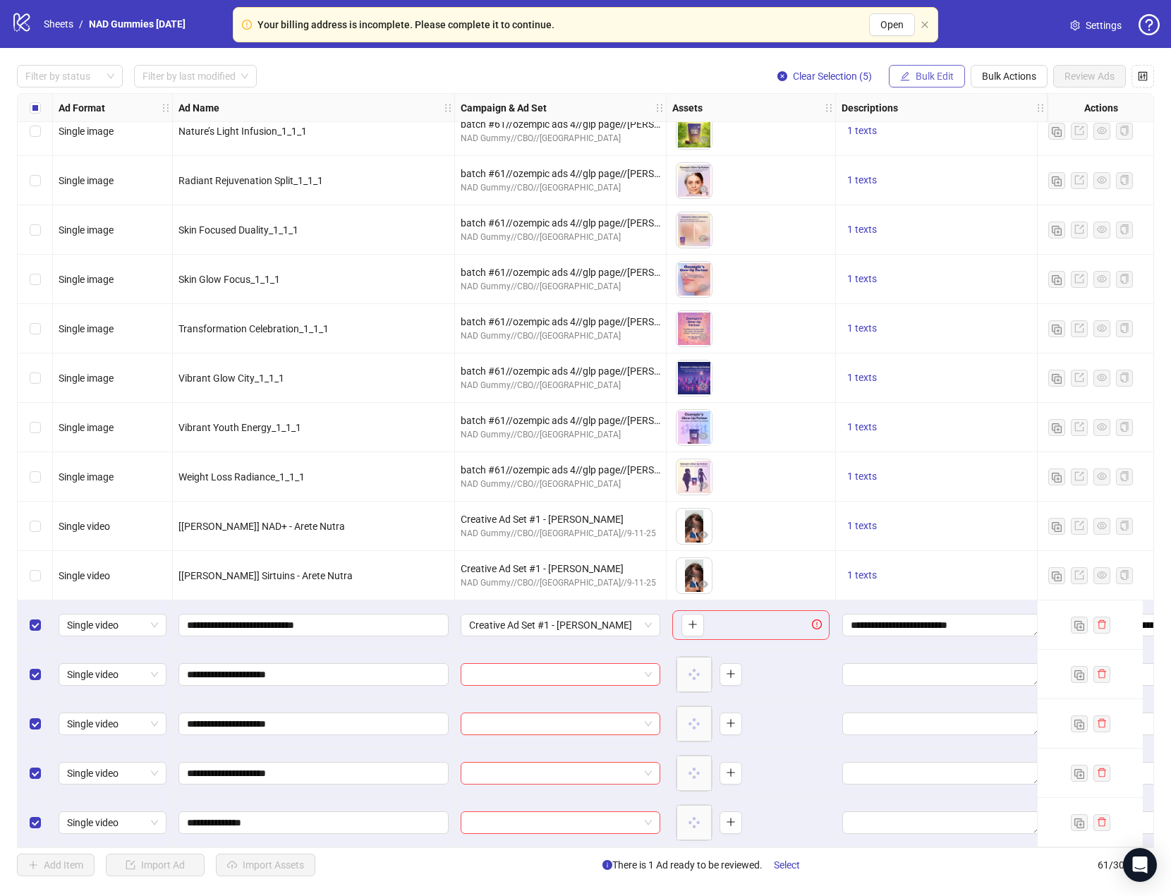
click at [934, 76] on span "Bulk Edit" at bounding box center [935, 76] width 38 height 11
click at [959, 150] on span "Campaign & Ad Set" at bounding box center [941, 151] width 84 height 16
click at [1018, 177] on icon "check" at bounding box center [1021, 174] width 10 height 10
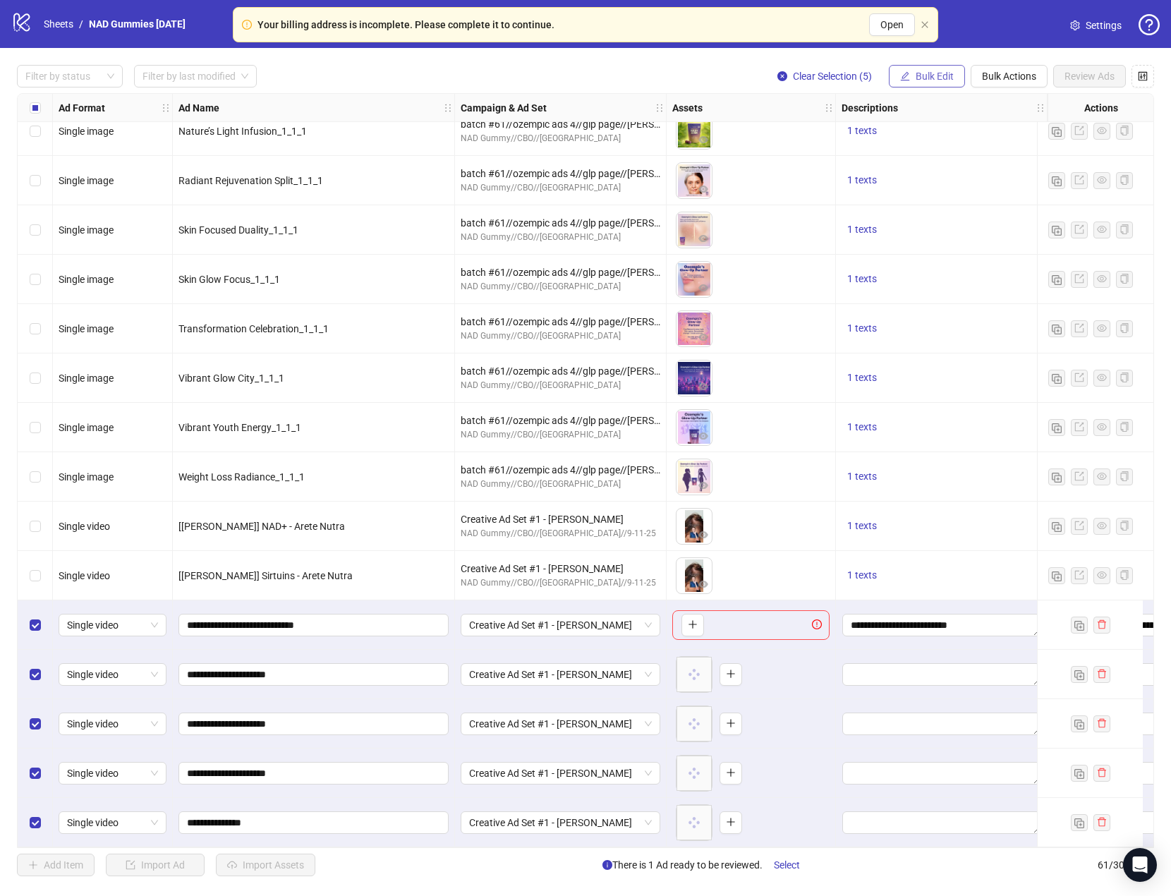
click at [931, 77] on span "Bulk Edit" at bounding box center [935, 76] width 38 height 11
click at [960, 169] on span "Descriptions" at bounding box center [941, 173] width 84 height 16
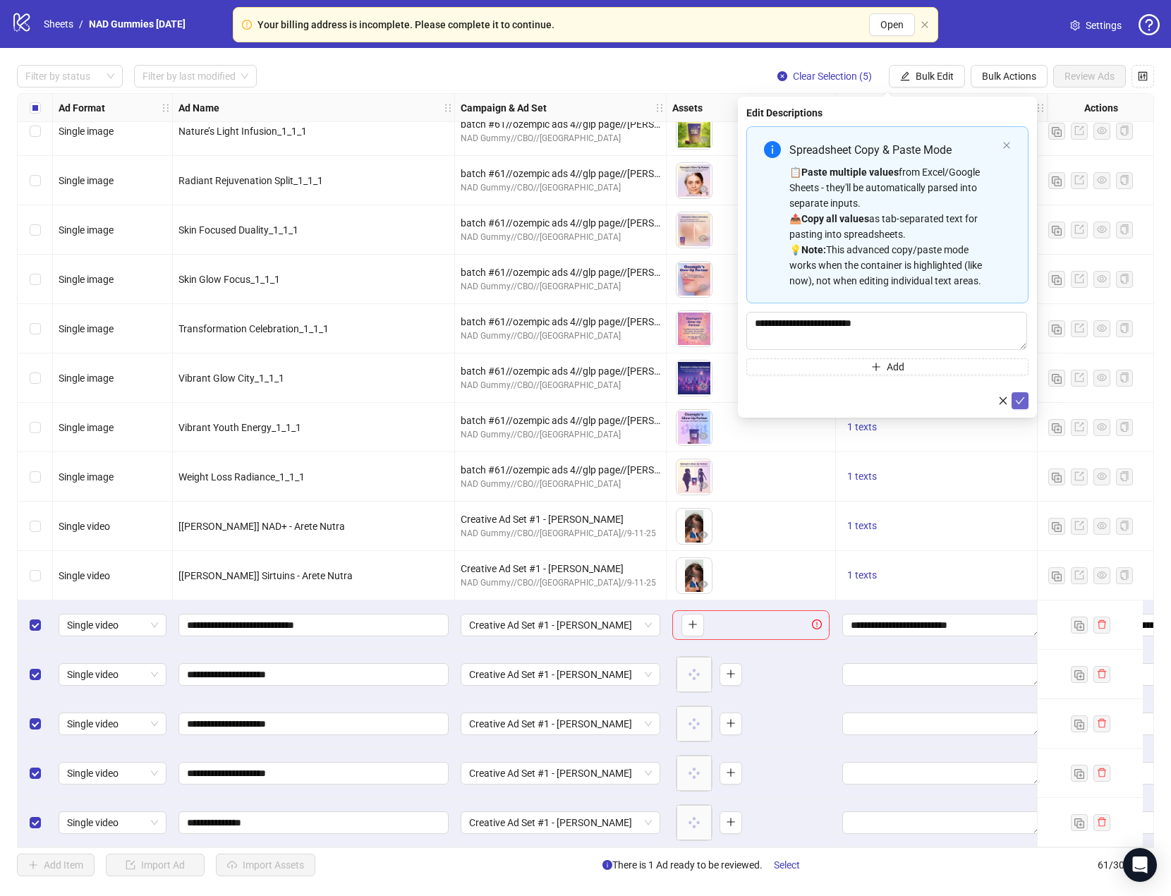
click at [1018, 405] on span "submit" at bounding box center [1021, 400] width 10 height 11
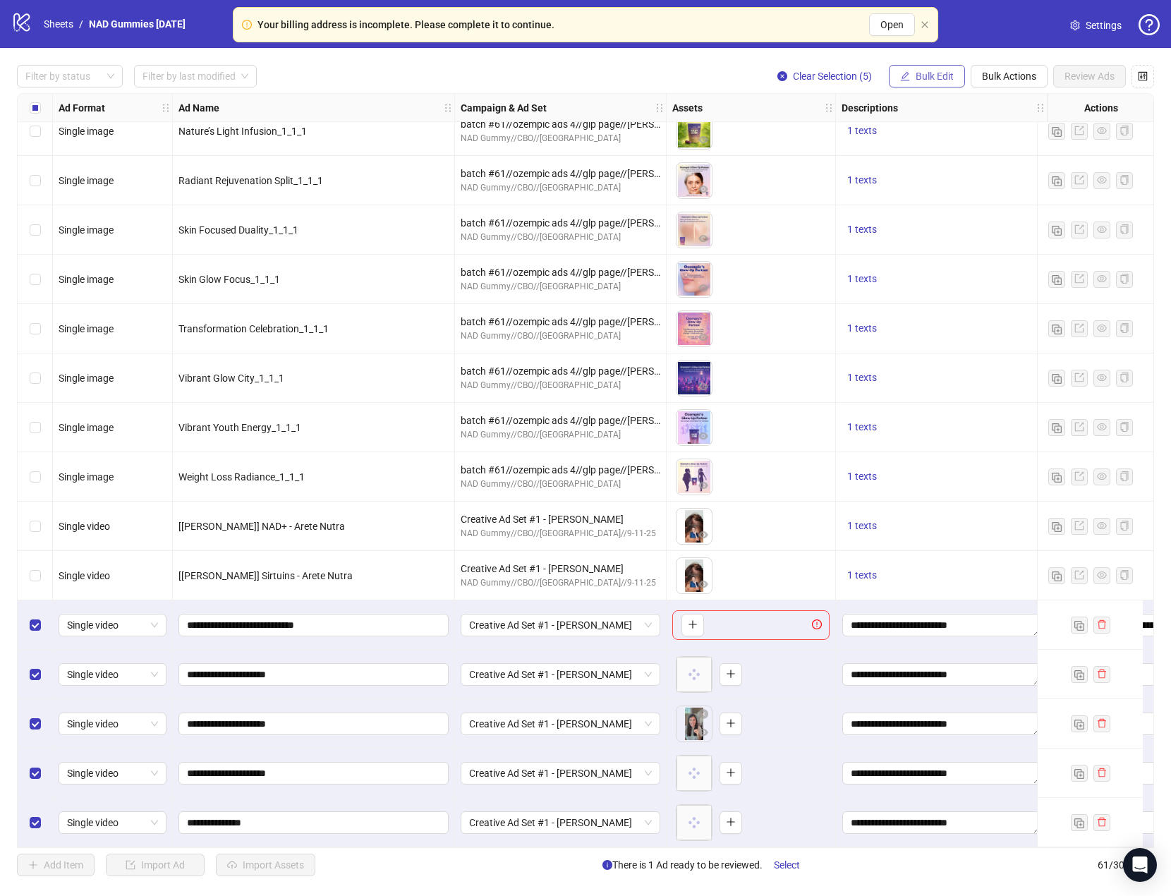
click at [930, 73] on span "Bulk Edit" at bounding box center [935, 76] width 38 height 11
click at [951, 193] on span "Headlines" at bounding box center [941, 196] width 84 height 16
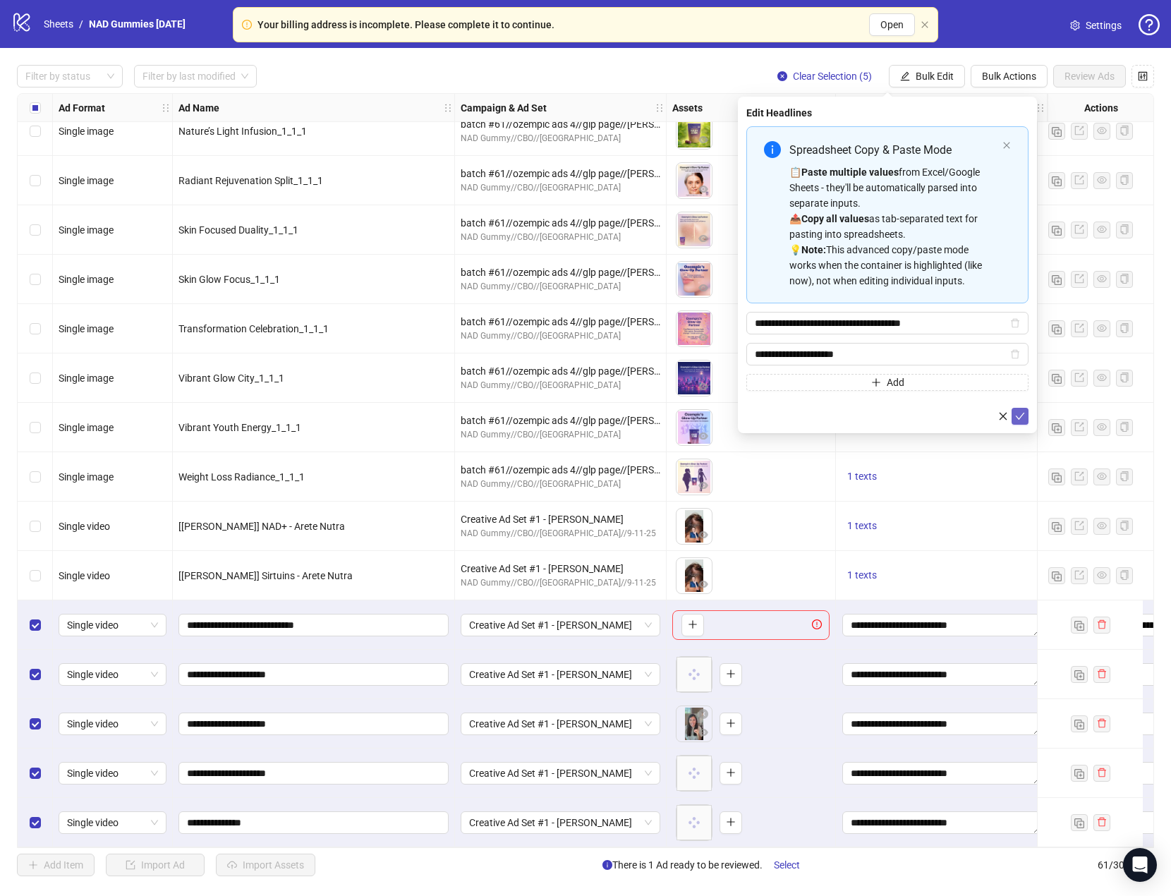
click at [1017, 418] on icon "check" at bounding box center [1021, 416] width 10 height 10
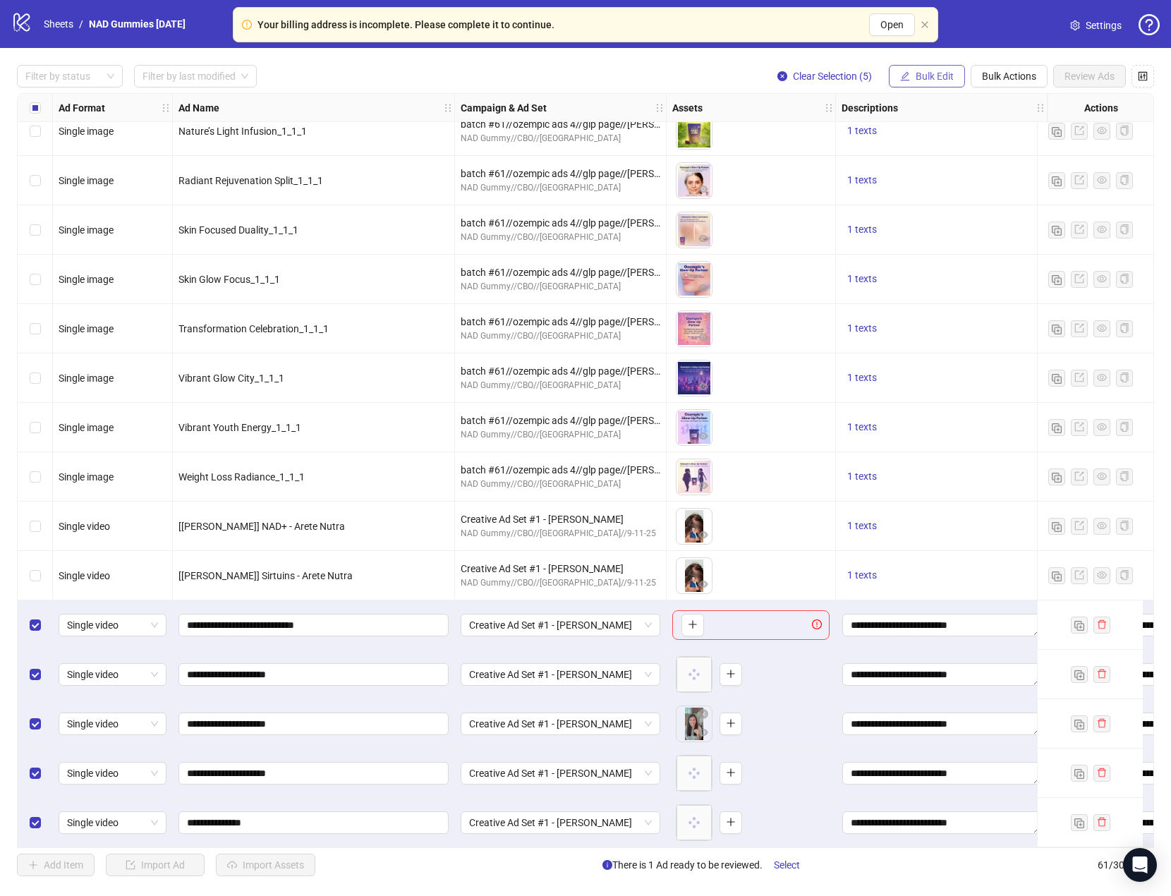
click at [938, 81] on span "Bulk Edit" at bounding box center [935, 76] width 38 height 11
click at [929, 219] on span "Primary Texts" at bounding box center [941, 218] width 84 height 16
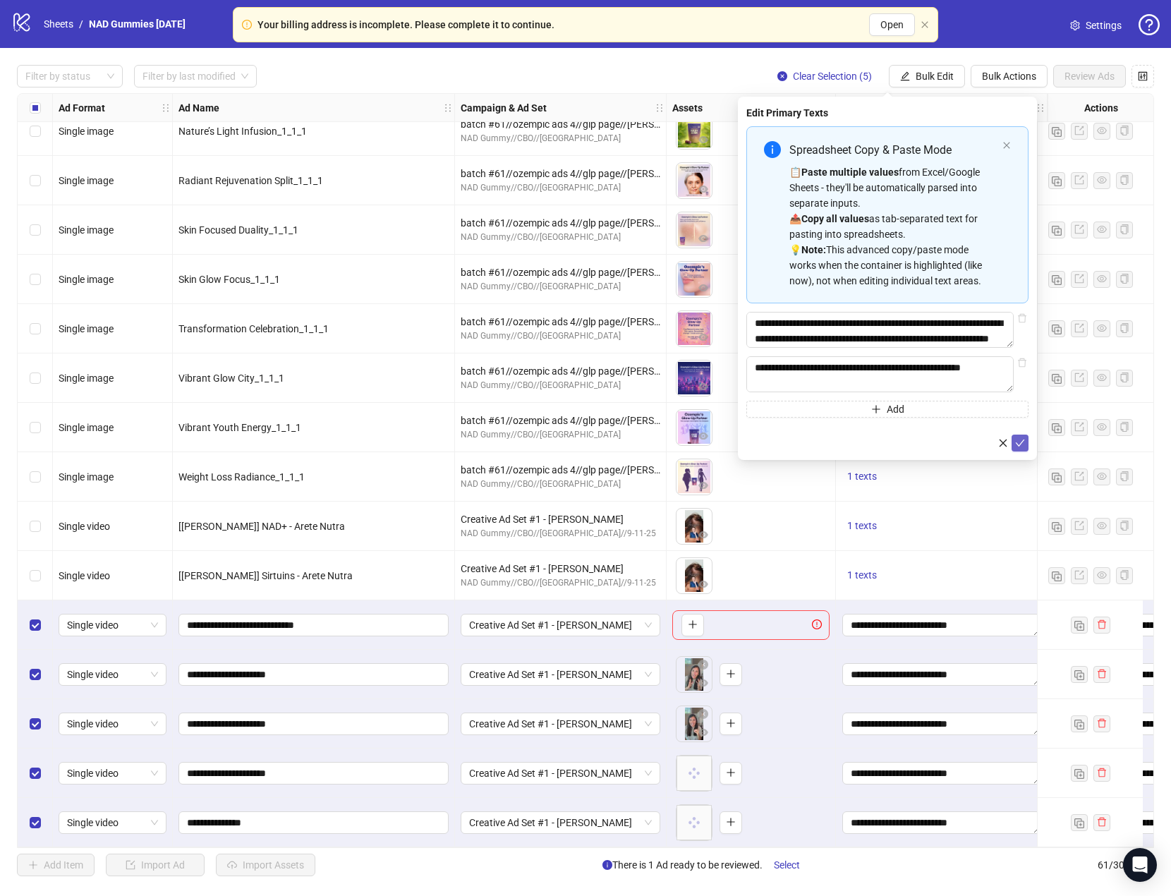
click at [1023, 448] on icon "check" at bounding box center [1021, 443] width 10 height 10
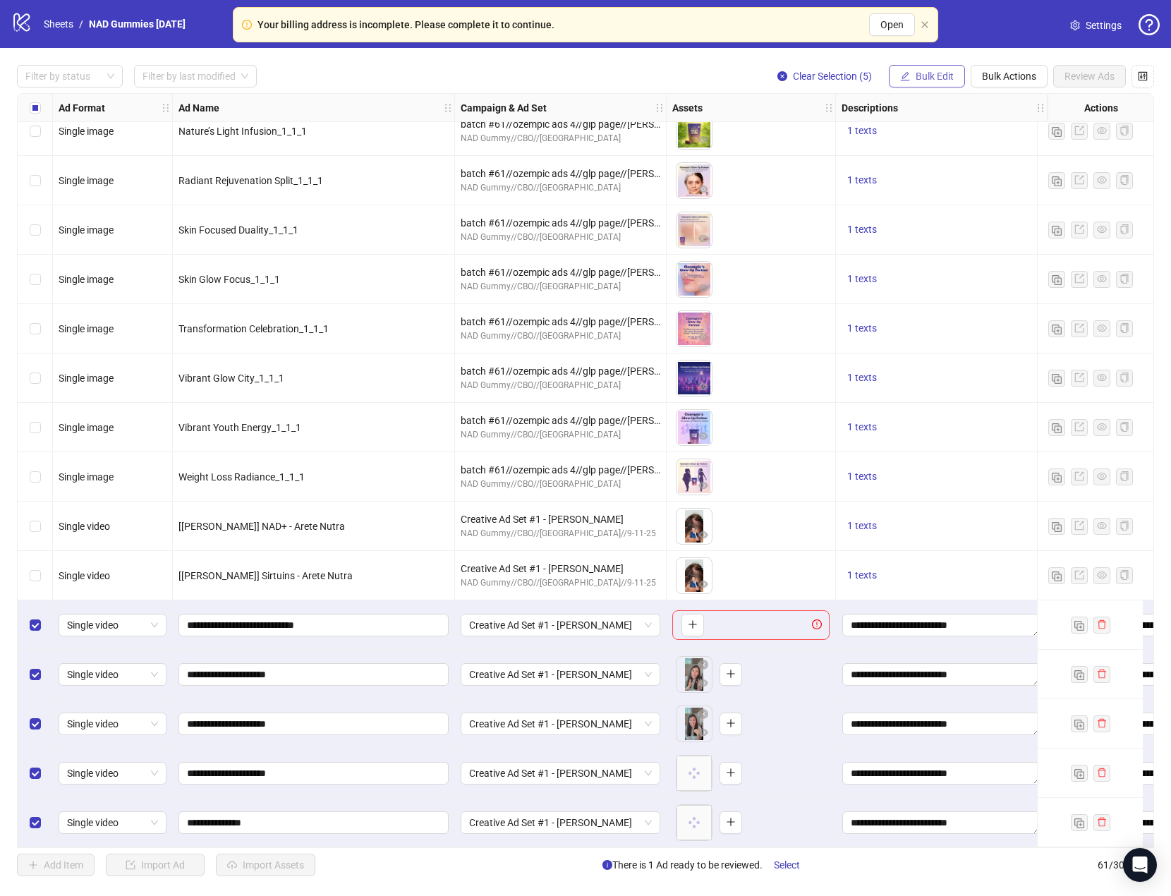
click at [939, 76] on span "Bulk Edit" at bounding box center [935, 76] width 38 height 11
click at [955, 242] on span "Destination URL" at bounding box center [941, 241] width 84 height 16
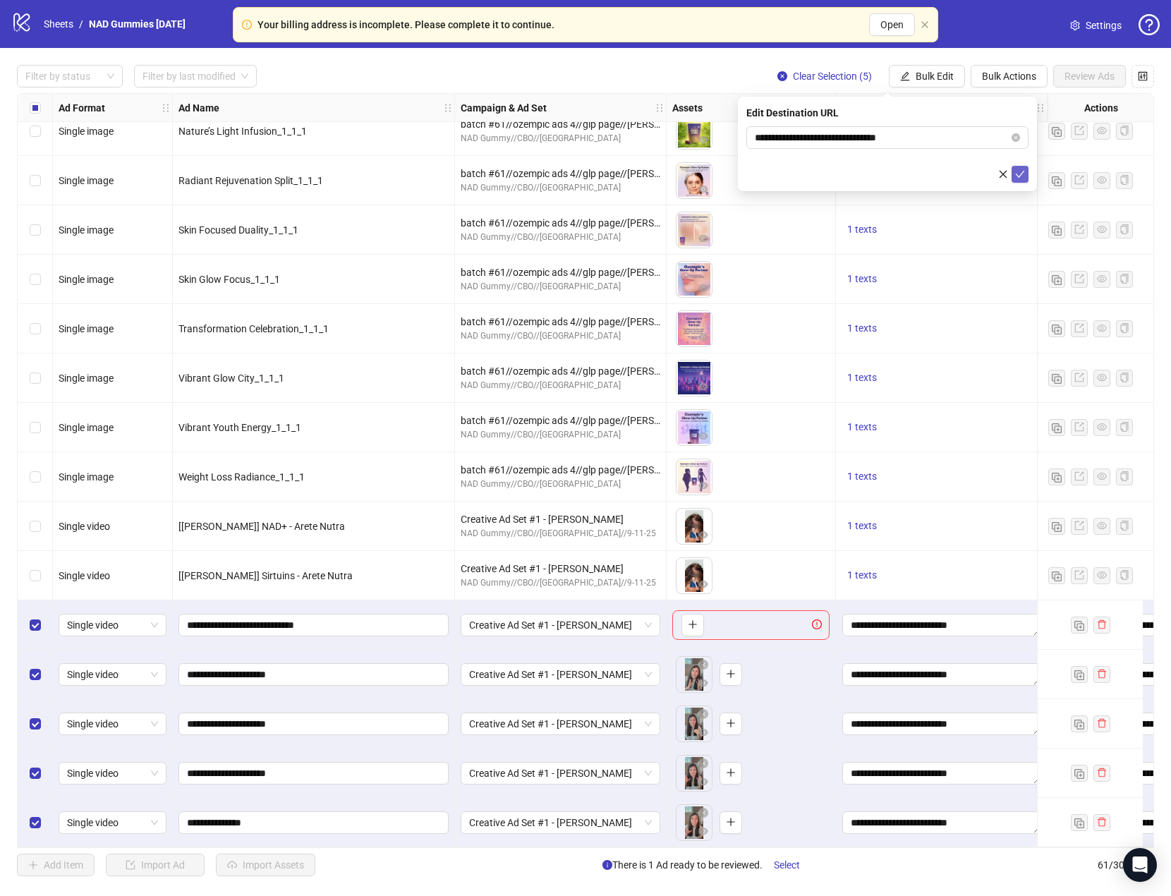
click at [1023, 176] on icon "check" at bounding box center [1021, 174] width 10 height 10
click at [929, 74] on span "Bulk Edit" at bounding box center [935, 76] width 38 height 11
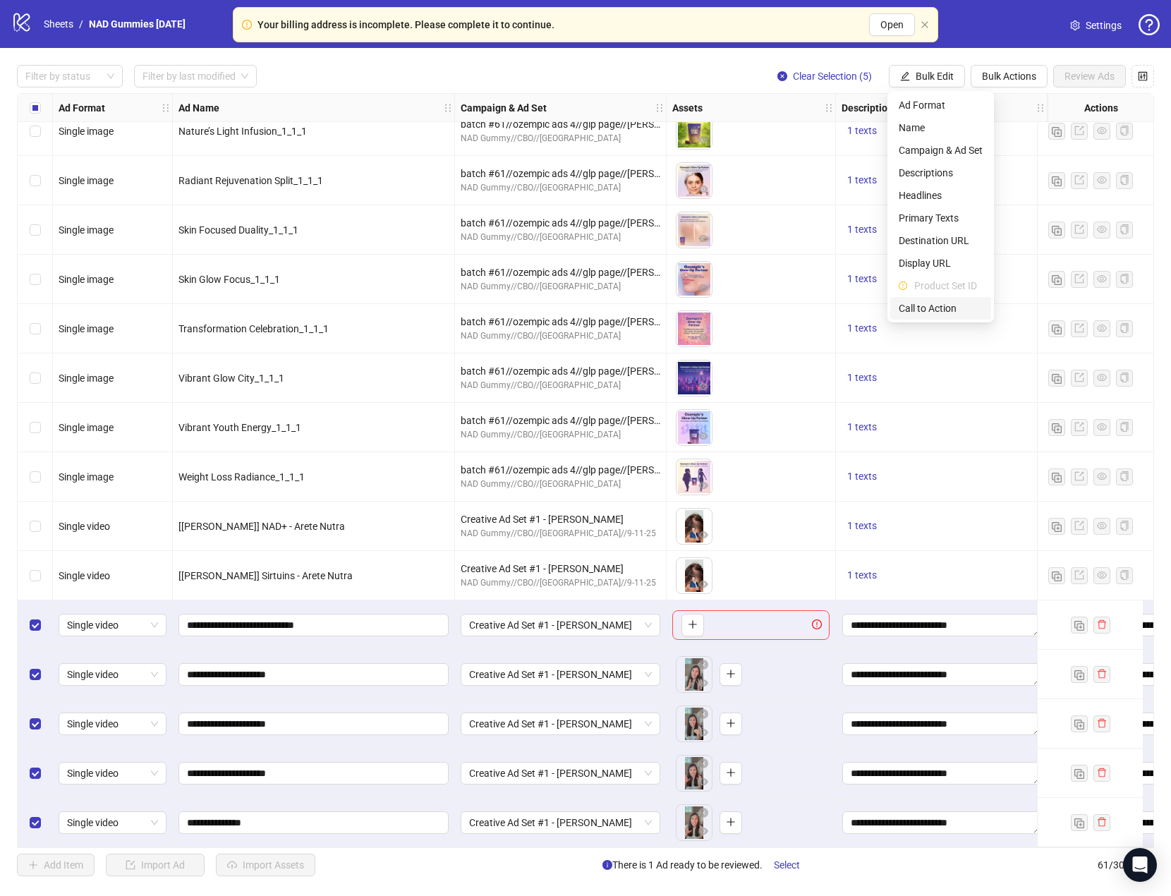
click at [947, 309] on span "Call to Action" at bounding box center [941, 309] width 84 height 16
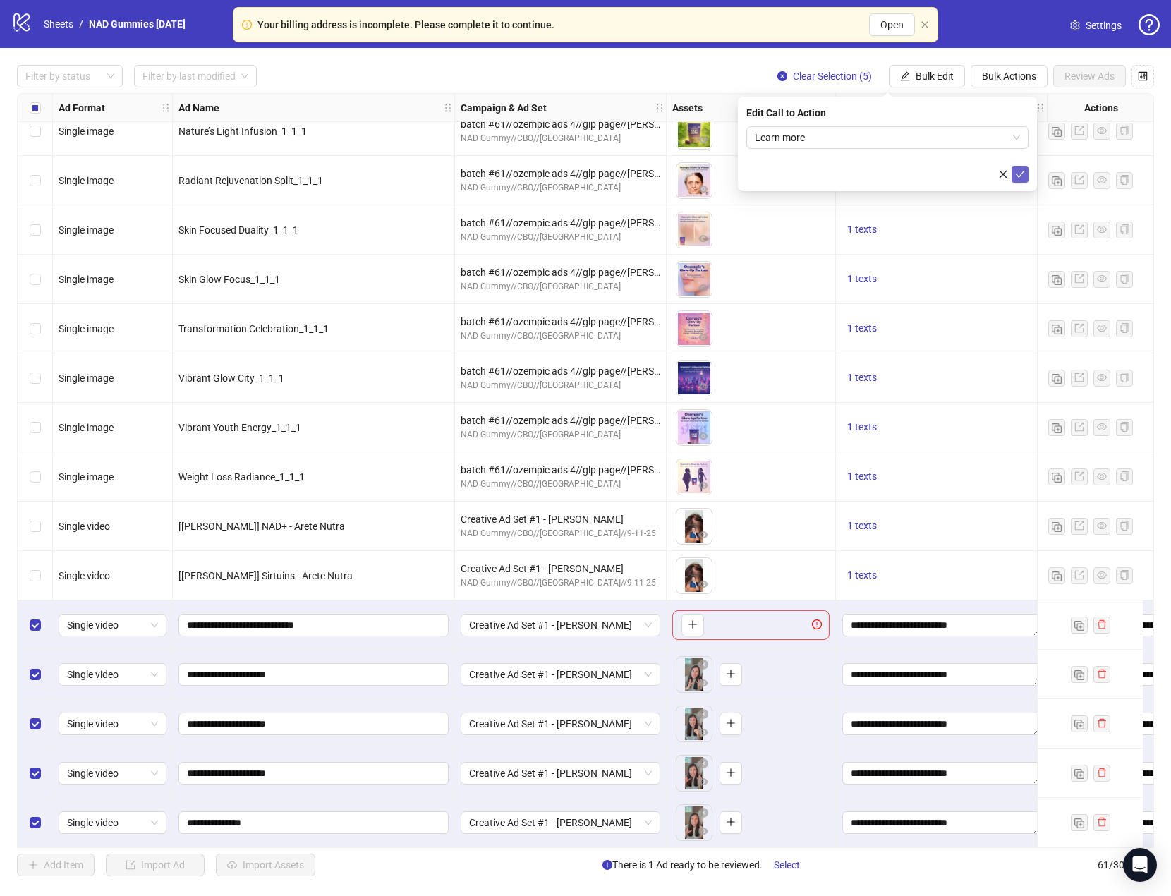
click at [1023, 176] on icon "check" at bounding box center [1021, 174] width 10 height 10
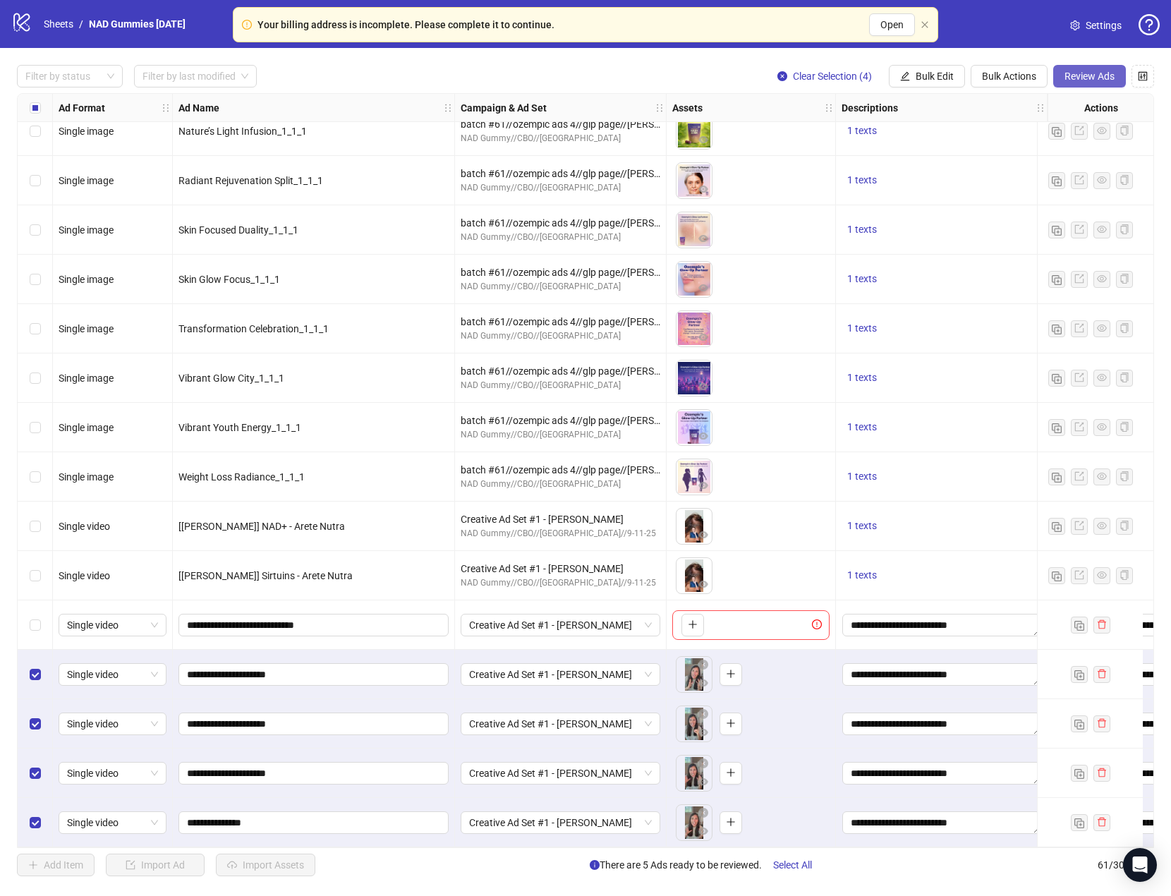
click at [1078, 78] on span "Review Ads" at bounding box center [1090, 76] width 50 height 11
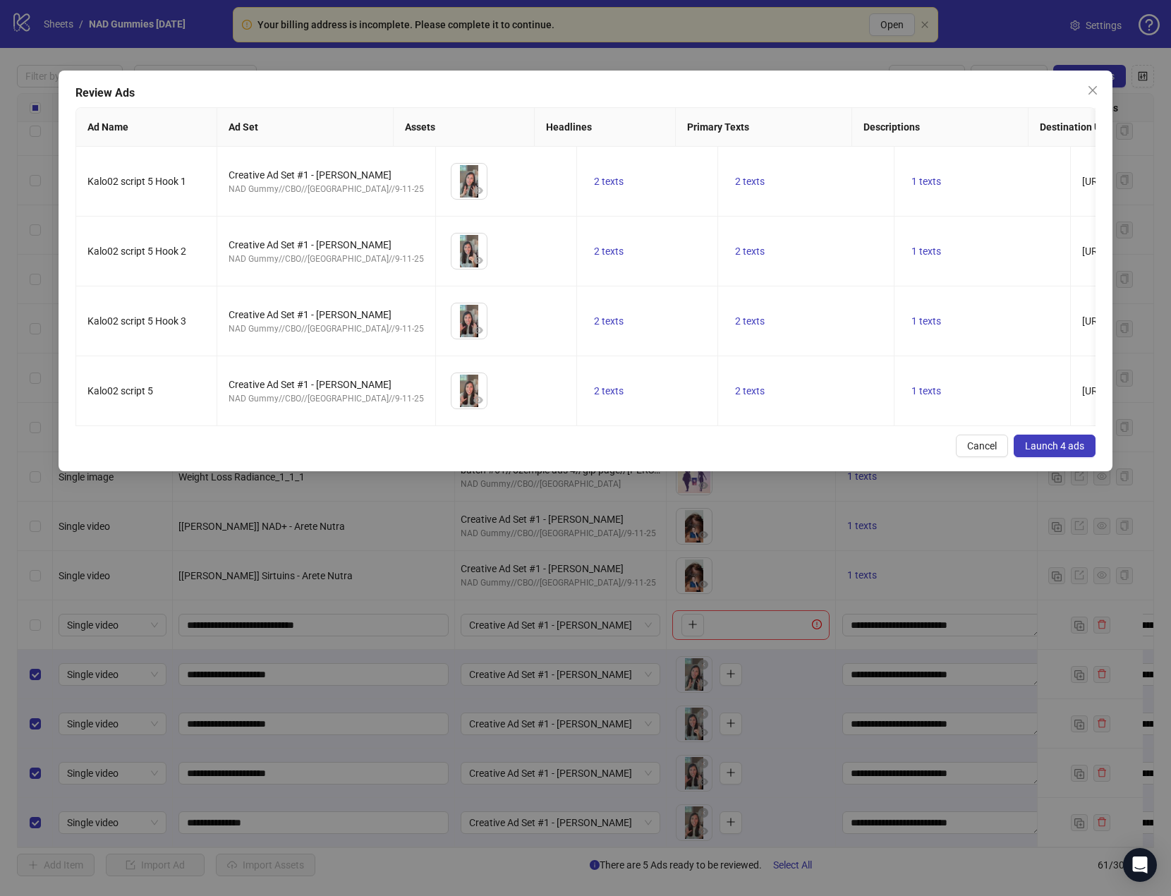
click at [1050, 452] on span "Launch 4 ads" at bounding box center [1054, 445] width 59 height 11
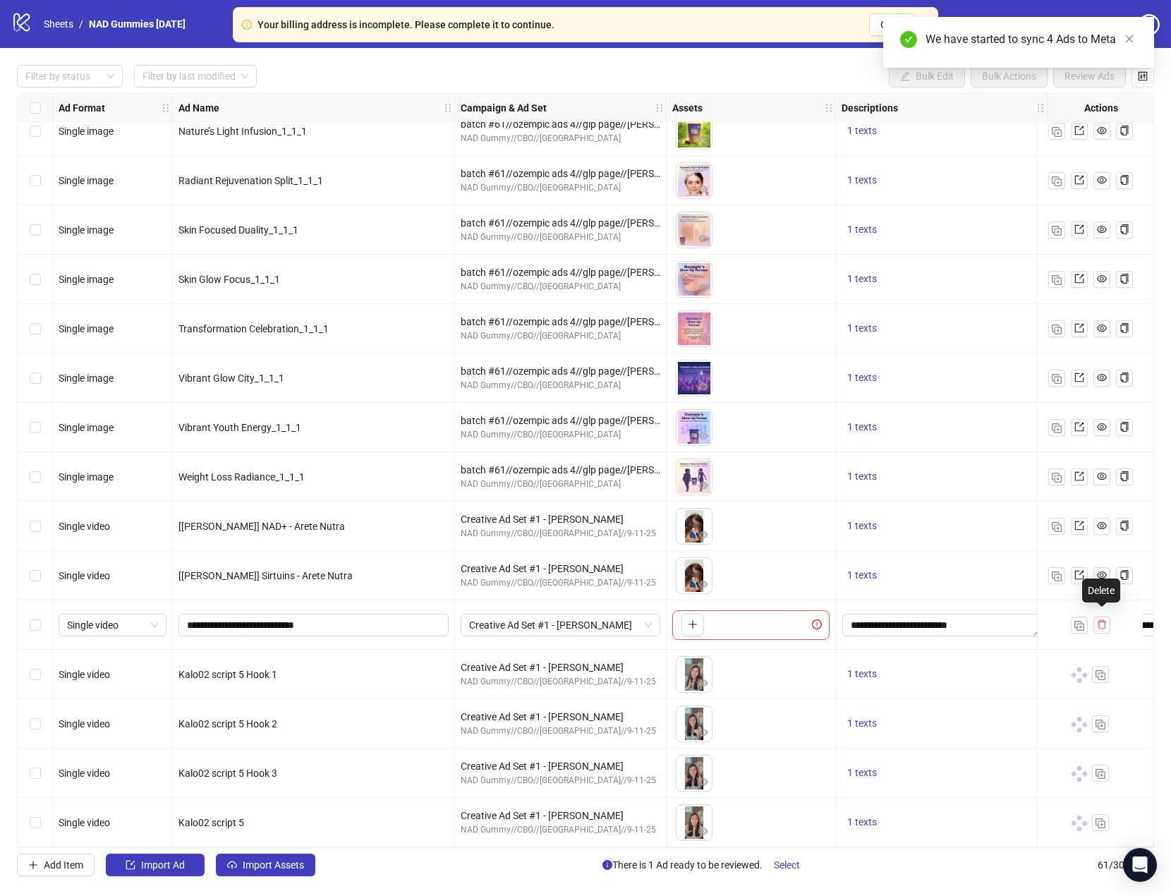
click at [1103, 620] on icon "delete" at bounding box center [1102, 625] width 10 height 10
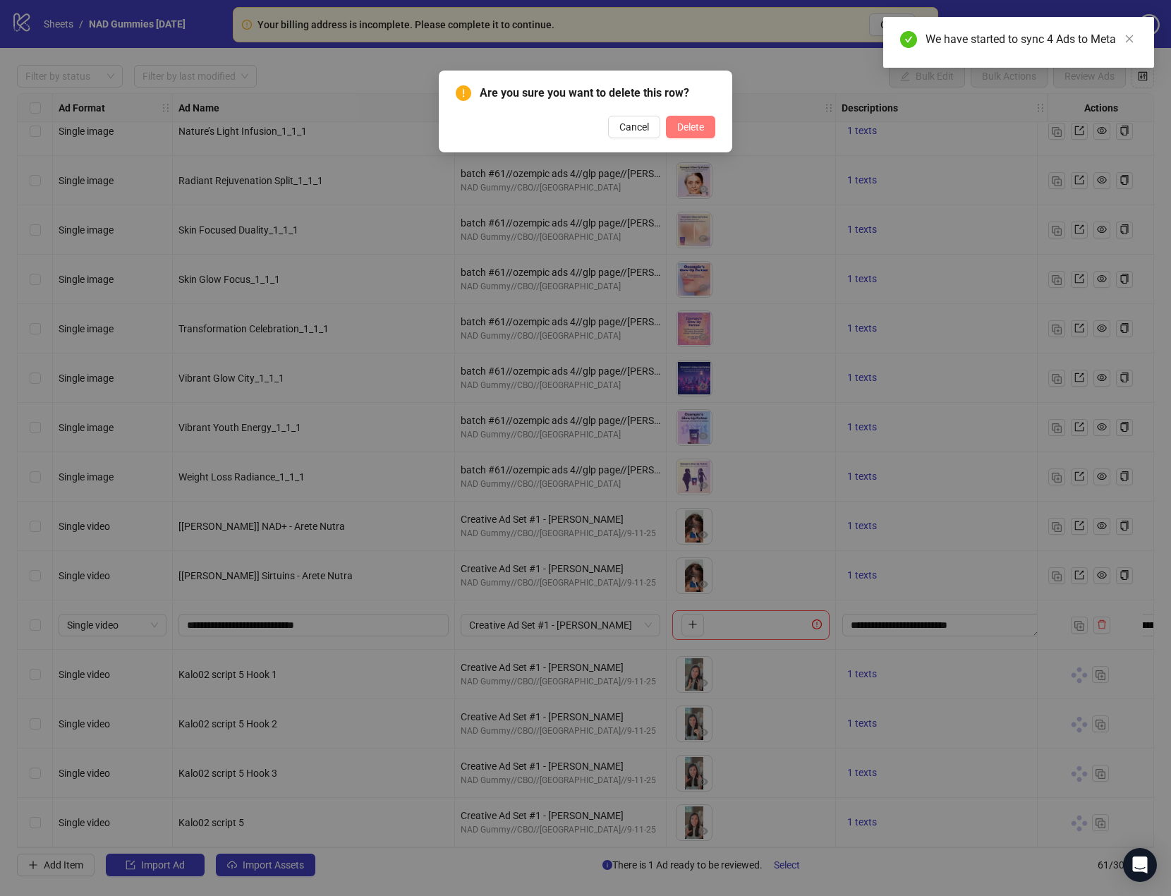
click at [693, 123] on span "Delete" at bounding box center [690, 126] width 27 height 11
